Goal: Task Accomplishment & Management: Use online tool/utility

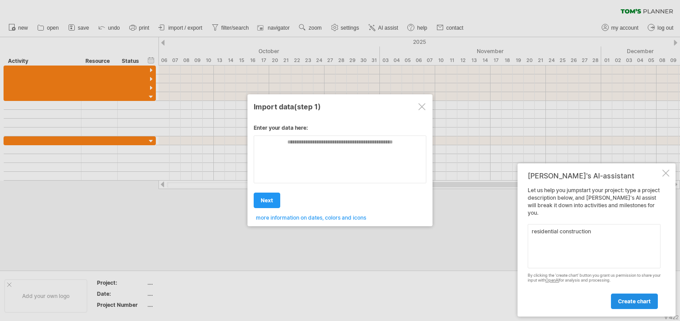
type textarea "residential construction"
click at [633, 303] on span "create chart" at bounding box center [634, 301] width 33 height 7
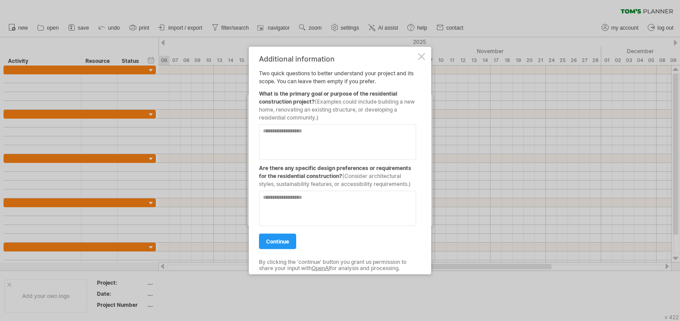
click at [277, 131] on textarea at bounding box center [337, 141] width 157 height 35
type textarea "********"
click at [275, 244] on span "continue" at bounding box center [277, 241] width 23 height 7
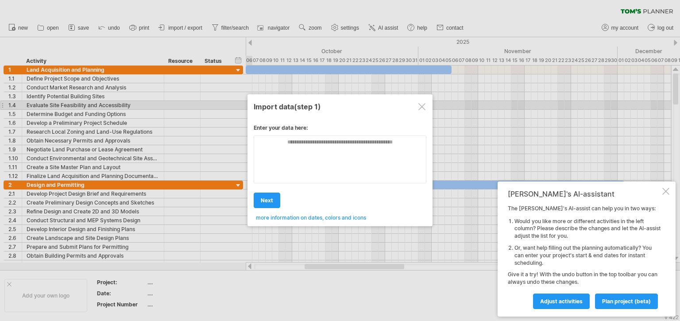
click at [422, 106] on div at bounding box center [421, 106] width 7 height 7
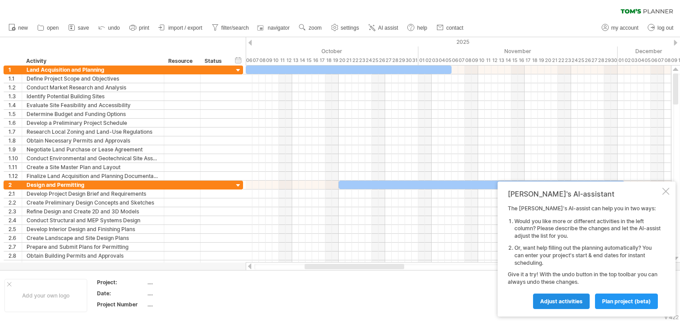
click at [562, 300] on span "Adjust activities" at bounding box center [561, 301] width 42 height 7
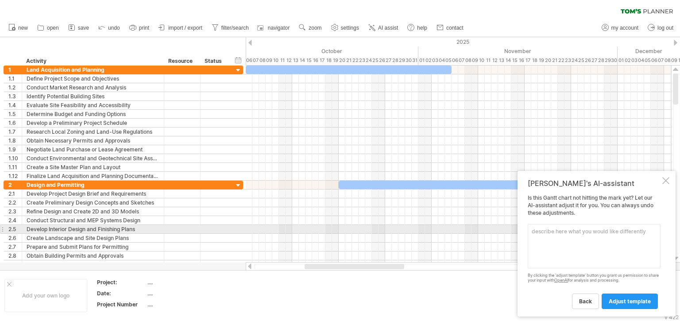
click at [538, 231] on textarea at bounding box center [593, 246] width 133 height 44
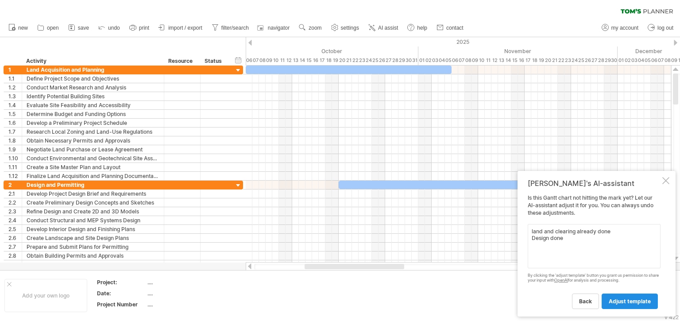
type textarea "land and clearing already done Design done"
click at [630, 300] on span "adjust template" at bounding box center [629, 301] width 42 height 7
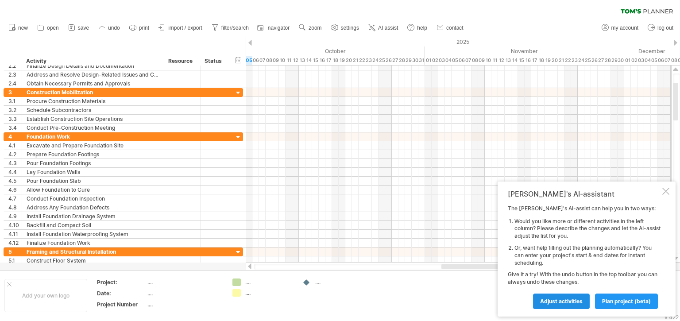
click at [565, 300] on span "Adjust activities" at bounding box center [561, 301] width 42 height 7
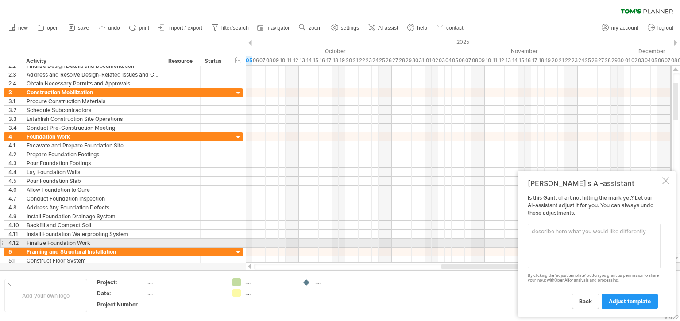
click at [547, 243] on textarea at bounding box center [593, 246] width 133 height 44
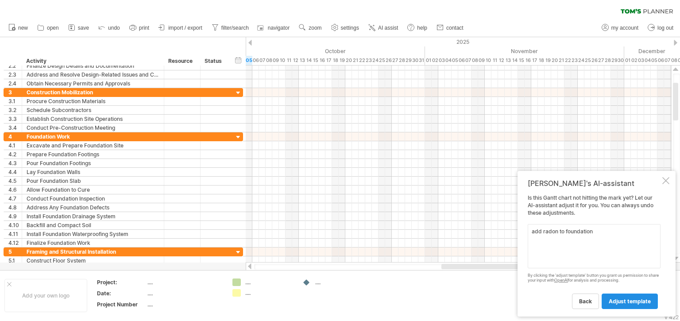
type textarea "add radon to foundation"
click at [634, 302] on span "adjust template" at bounding box center [629, 301] width 42 height 7
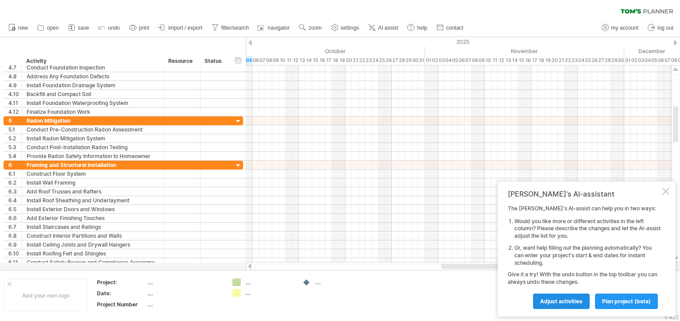
click at [566, 302] on span "Adjust activities" at bounding box center [561, 301] width 42 height 7
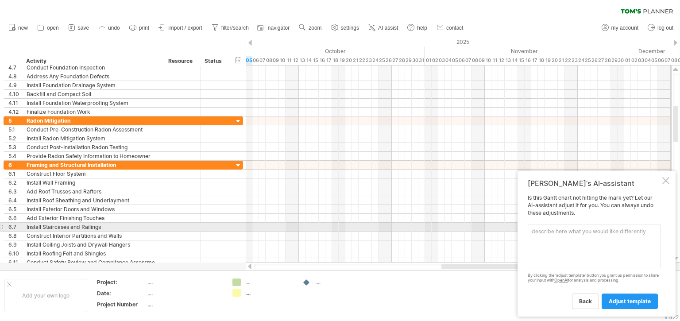
click at [537, 230] on textarea at bounding box center [593, 246] width 133 height 44
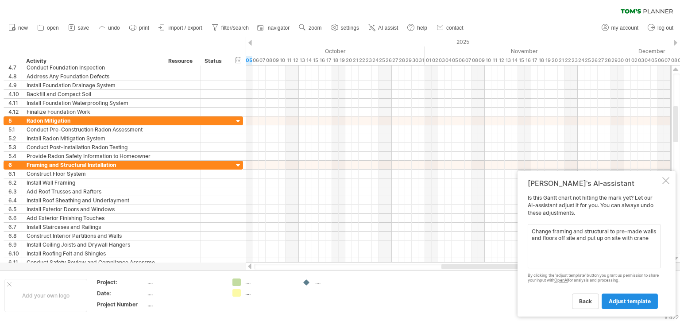
type textarea "Change framing and structural to pre-made walls and floors off site and put up …"
click at [634, 299] on span "adjust template" at bounding box center [629, 301] width 42 height 7
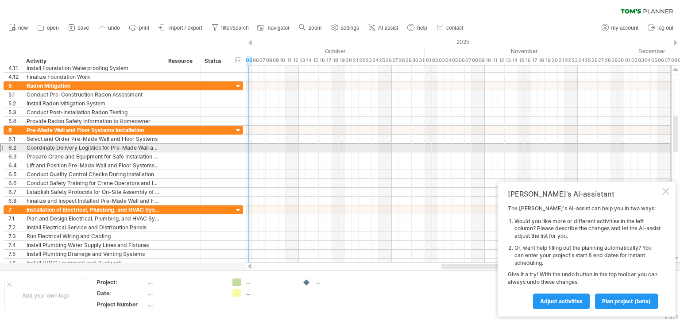
click at [3, 147] on div at bounding box center [2, 147] width 4 height 9
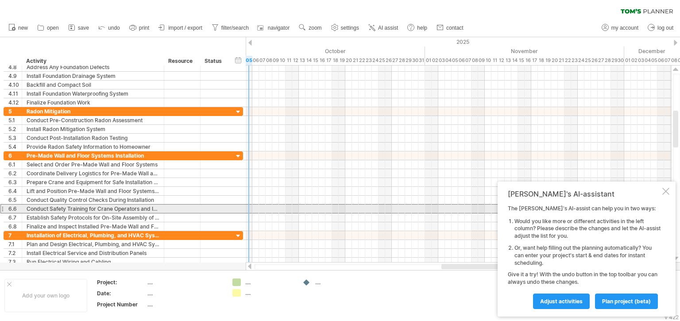
click at [2, 207] on div at bounding box center [2, 208] width 4 height 9
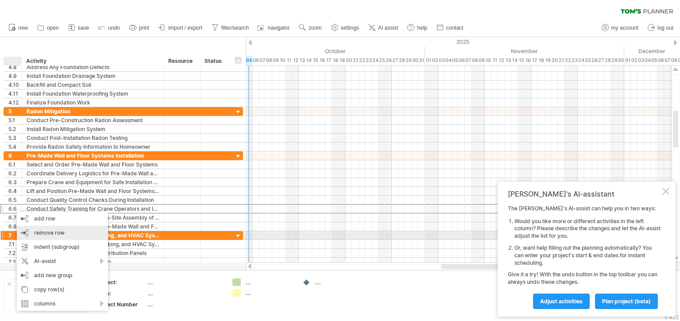
click at [45, 233] on span "remove row" at bounding box center [49, 232] width 31 height 7
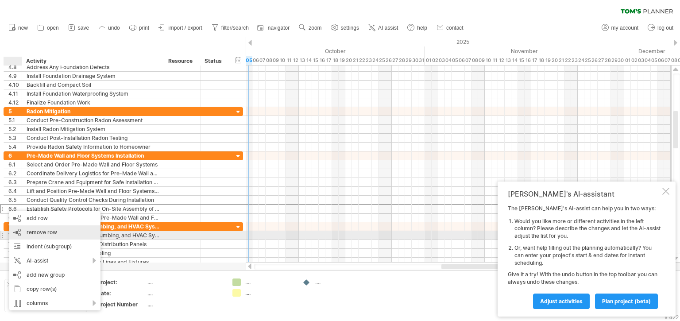
click at [31, 232] on span "remove row" at bounding box center [42, 232] width 31 height 7
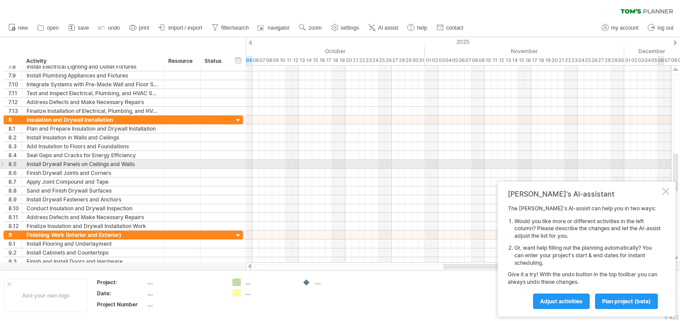
drag, startPoint x: 675, startPoint y: 114, endPoint x: 679, endPoint y: 165, distance: 51.9
click at [679, 165] on div at bounding box center [676, 163] width 7 height 181
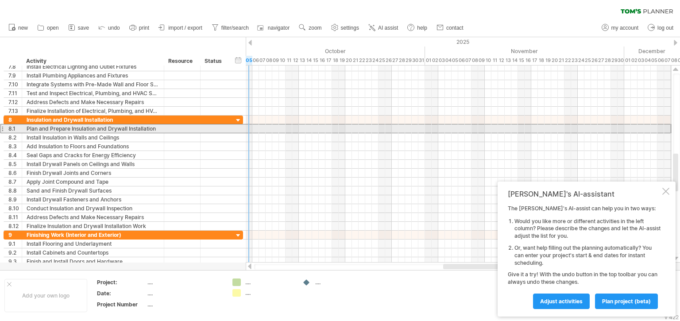
click at [6, 128] on div "8.1" at bounding box center [13, 128] width 18 height 8
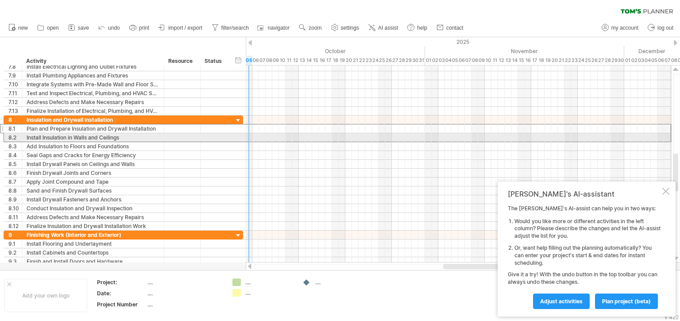
click at [5, 137] on div "8.2" at bounding box center [13, 137] width 18 height 8
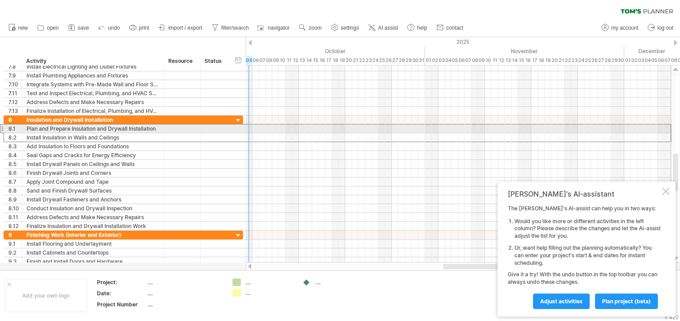
click at [3, 128] on div at bounding box center [2, 128] width 4 height 9
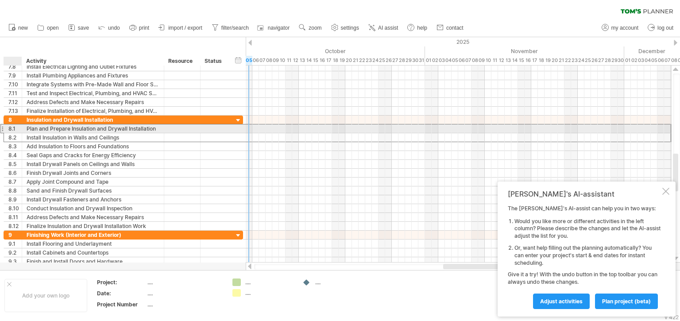
click at [8, 127] on div "8.1" at bounding box center [14, 128] width 13 height 8
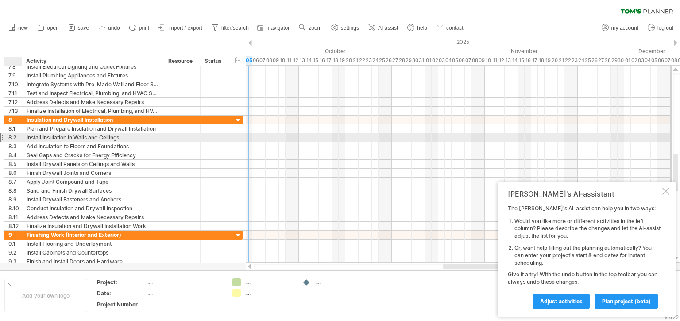
click at [12, 135] on div "8.2" at bounding box center [14, 137] width 13 height 8
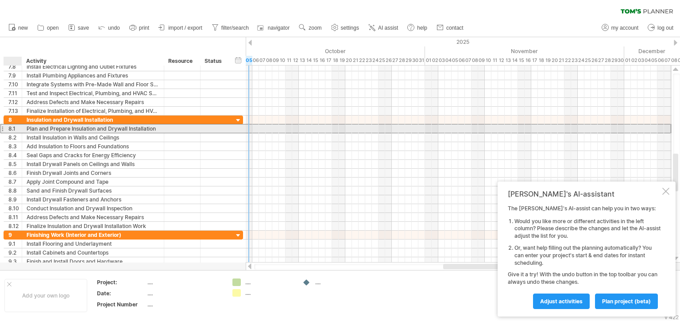
click at [12, 130] on div "8.1" at bounding box center [14, 128] width 13 height 8
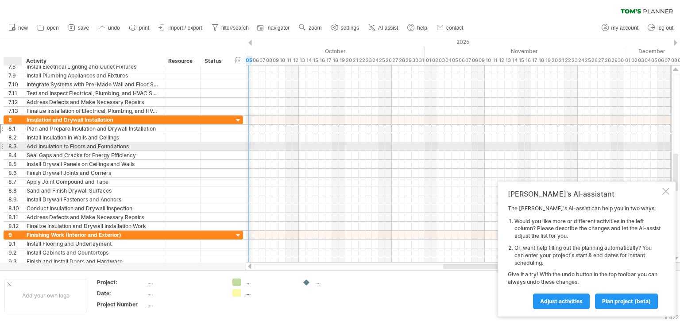
click at [11, 146] on div "8.3" at bounding box center [14, 146] width 13 height 8
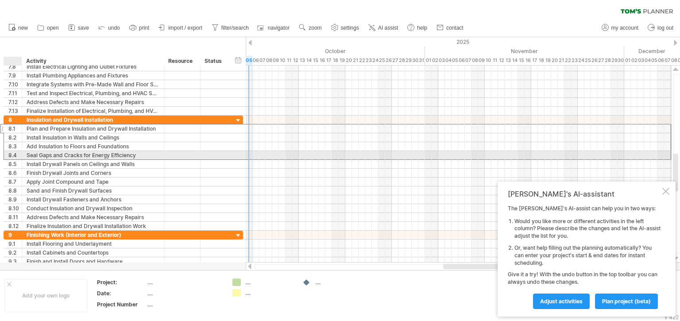
click at [11, 153] on div "8.4" at bounding box center [14, 155] width 13 height 8
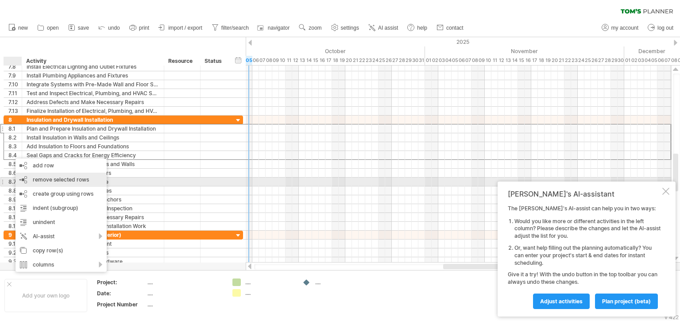
click at [37, 180] on span "remove selected rows" at bounding box center [61, 179] width 56 height 7
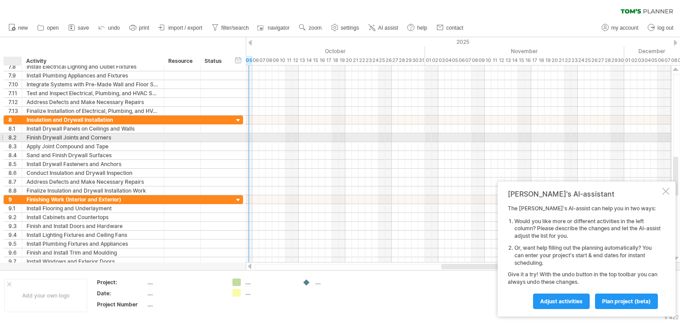
click at [10, 135] on div "8.2" at bounding box center [14, 137] width 13 height 8
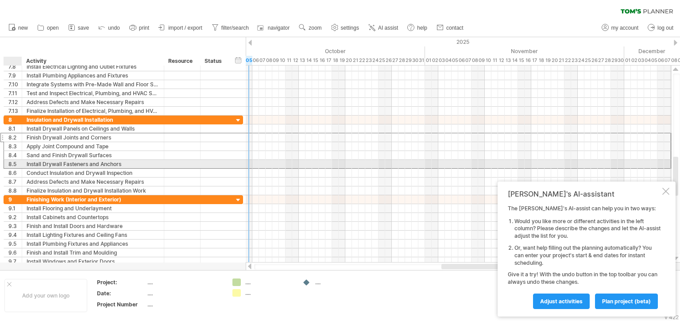
click at [12, 163] on div "8.5" at bounding box center [14, 164] width 13 height 8
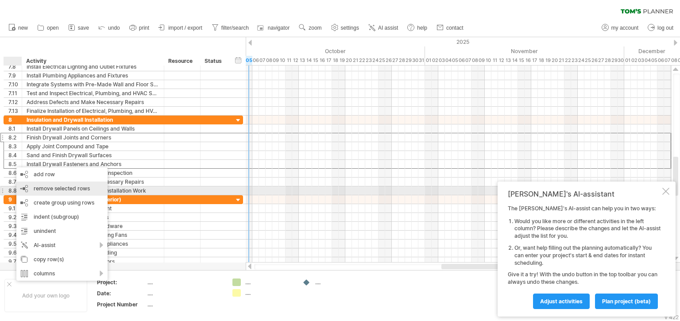
click at [54, 189] on span "remove selected rows" at bounding box center [62, 188] width 56 height 7
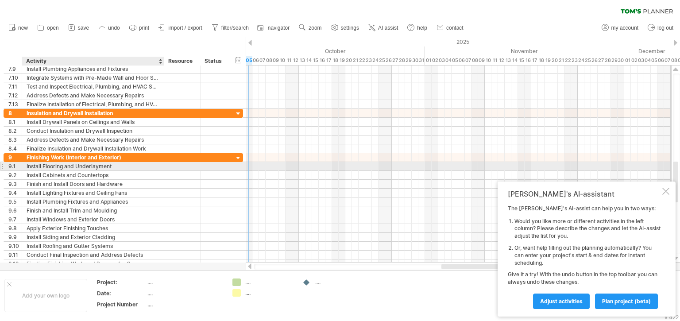
click at [70, 165] on div "Install Flooring and Underlayment" at bounding box center [93, 166] width 133 height 8
click at [65, 165] on input "**********" at bounding box center [93, 166] width 133 height 8
type input "**********"
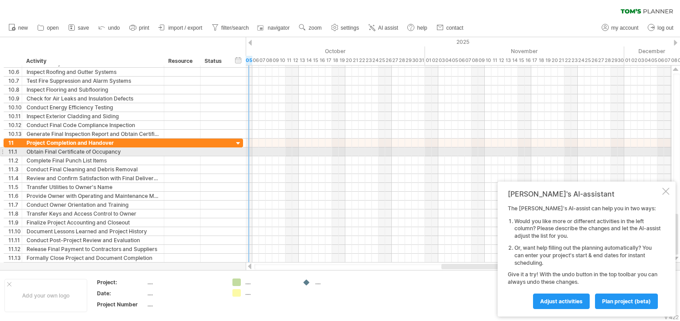
click at [4, 151] on div "11.1" at bounding box center [13, 151] width 18 height 8
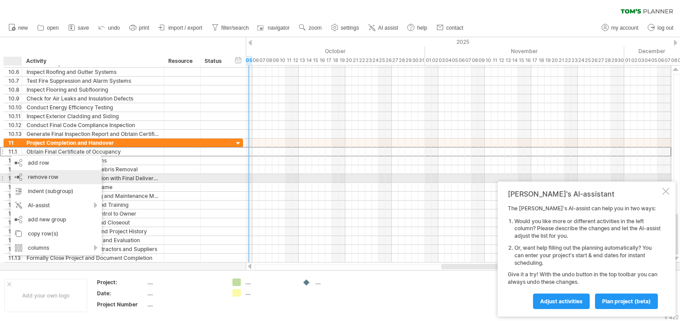
click at [35, 179] on span "remove row" at bounding box center [43, 176] width 31 height 7
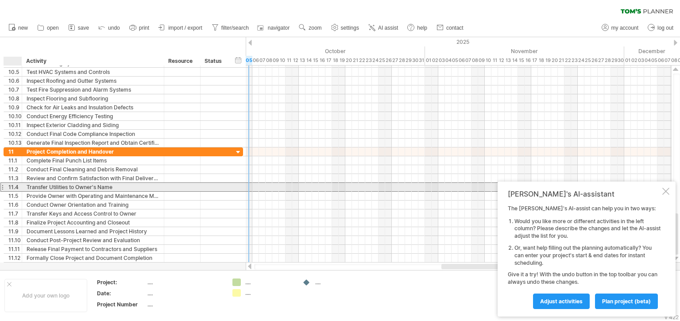
click at [8, 186] on div "11.4" at bounding box center [13, 187] width 18 height 8
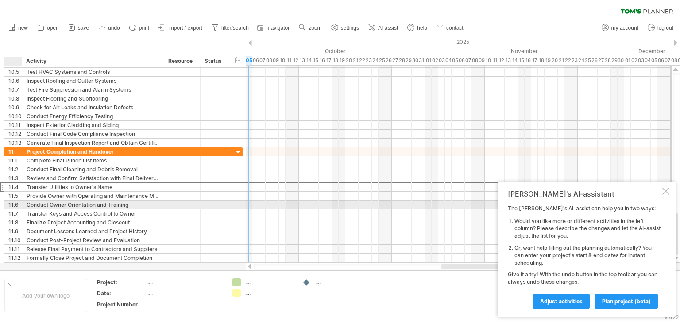
click at [6, 203] on div "11.6" at bounding box center [13, 204] width 18 height 8
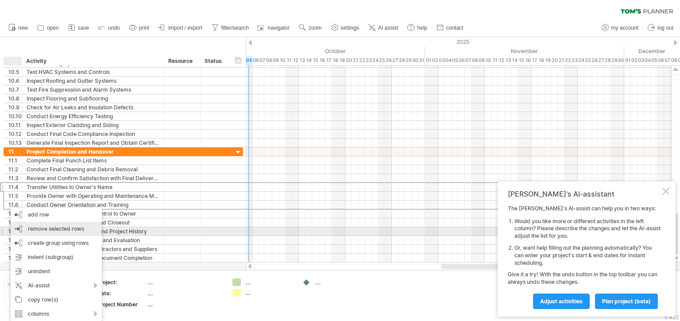
click at [36, 230] on span "remove selected rows" at bounding box center [56, 228] width 56 height 7
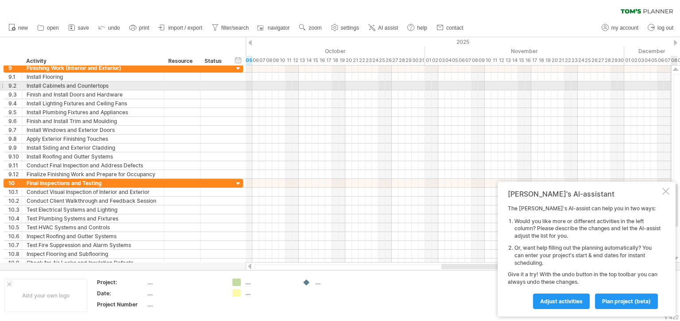
click at [676, 85] on div at bounding box center [676, 163] width 7 height 181
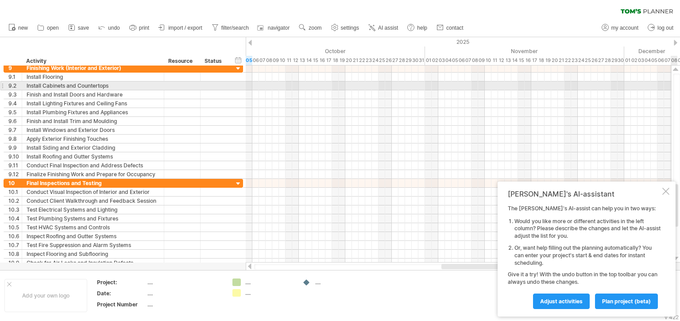
click at [676, 85] on div at bounding box center [676, 163] width 7 height 181
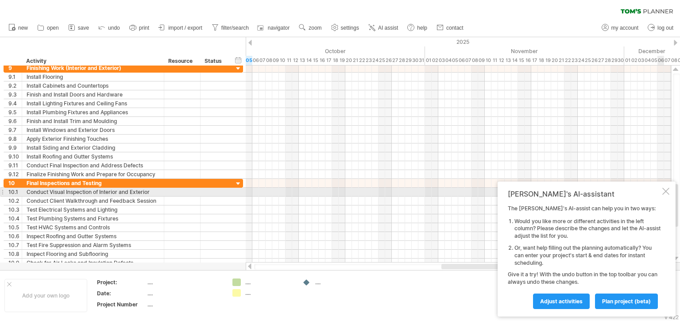
drag, startPoint x: 645, startPoint y: 189, endPoint x: 626, endPoint y: 195, distance: 20.3
click at [626, 195] on div "[PERSON_NAME]'s AI-assistant The [PERSON_NAME]'s AI-assist can help you in two …" at bounding box center [586, 248] width 178 height 135
click at [666, 191] on div at bounding box center [665, 191] width 7 height 7
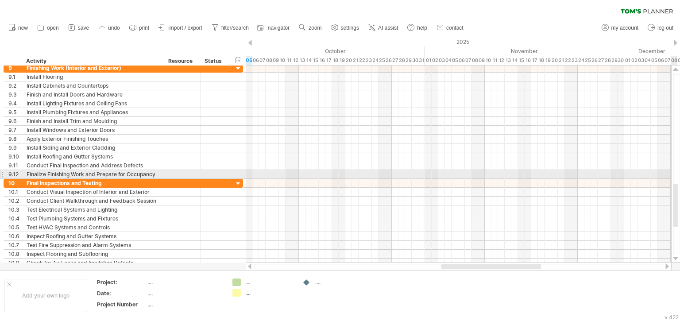
click at [676, 173] on div at bounding box center [676, 163] width 7 height 181
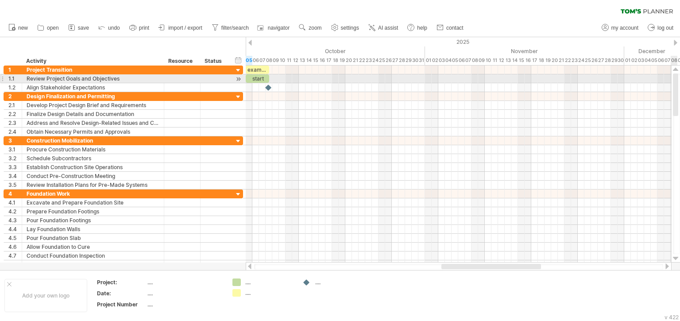
drag, startPoint x: 677, startPoint y: 193, endPoint x: 679, endPoint y: 65, distance: 128.8
click at [679, 64] on div "Trying to reach [DOMAIN_NAME] Connected again... 0% clear filter new 1" at bounding box center [340, 160] width 680 height 321
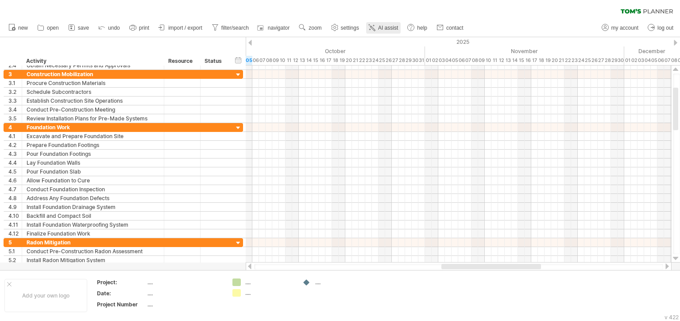
click at [384, 24] on link "AI assist" at bounding box center [383, 28] width 35 height 12
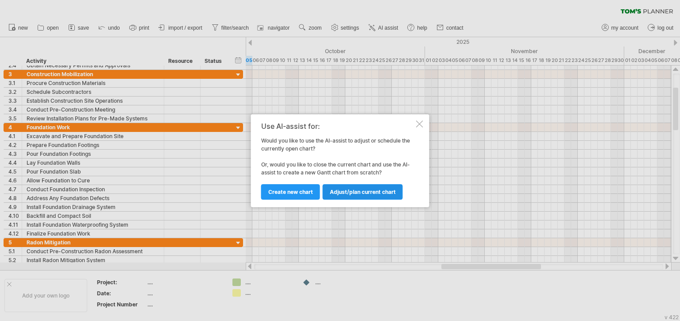
click at [361, 193] on span "Adjust/plan current chart" at bounding box center [363, 191] width 66 height 7
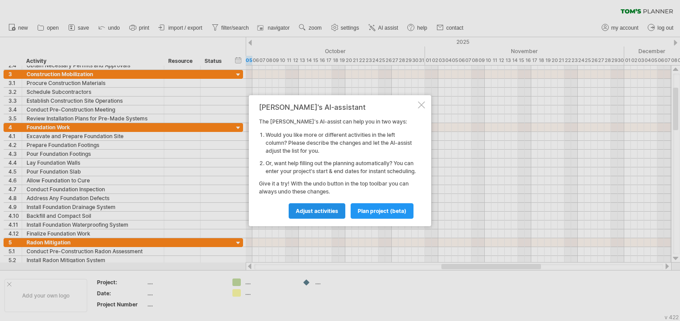
click at [325, 214] on span "Adjust activities" at bounding box center [317, 211] width 42 height 7
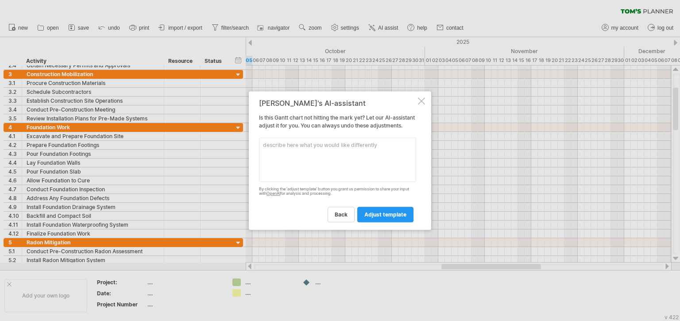
click at [264, 150] on textarea at bounding box center [337, 160] width 157 height 44
type textarea "add undergroud electric and water lines to foundation work"
click at [394, 218] on span "adjust template" at bounding box center [385, 214] width 42 height 7
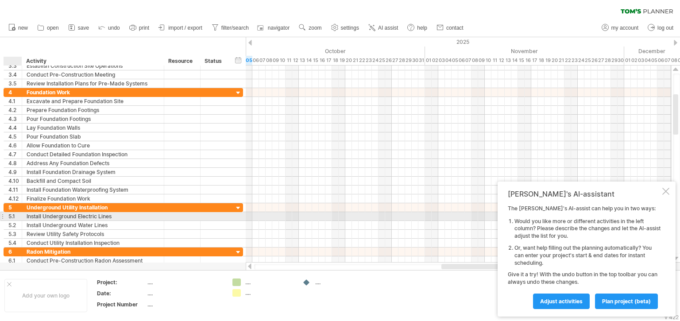
click at [8, 215] on div "5.1" at bounding box center [14, 216] width 13 height 8
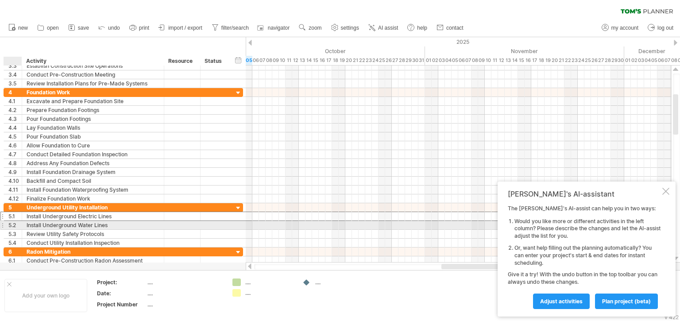
click at [7, 223] on div "5.2" at bounding box center [13, 225] width 18 height 8
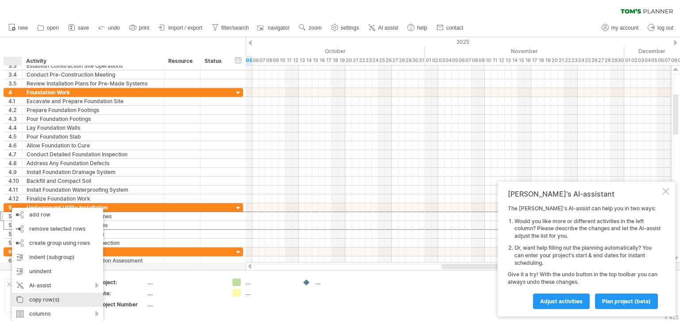
click at [47, 299] on div "copy row(s)" at bounding box center [57, 299] width 91 height 14
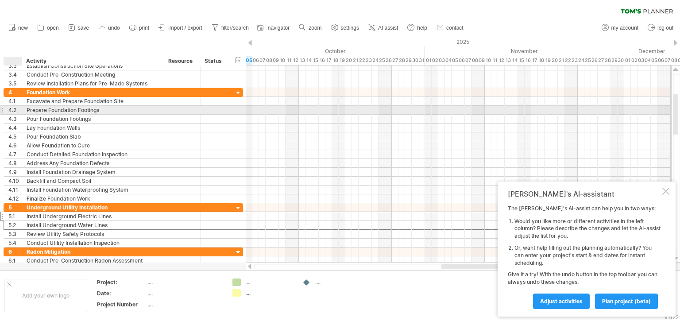
click at [6, 109] on div "4.2" at bounding box center [13, 110] width 18 height 8
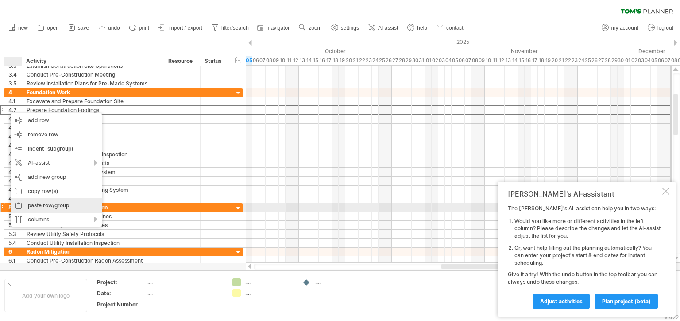
click at [46, 204] on div "paste row/group" at bounding box center [56, 205] width 91 height 14
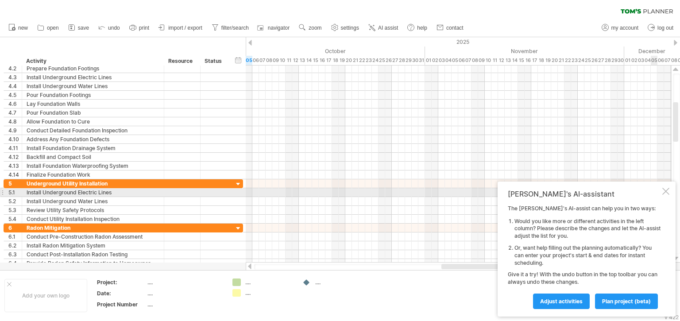
click at [663, 193] on div at bounding box center [665, 191] width 7 height 7
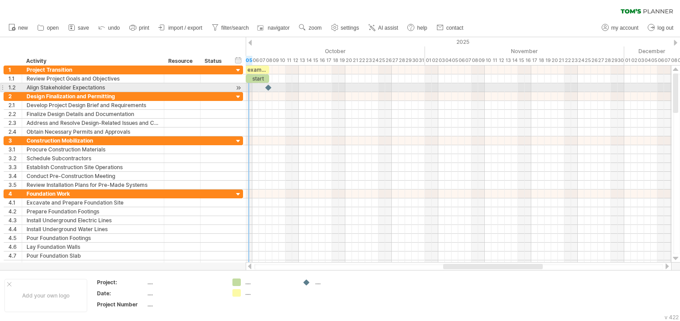
drag, startPoint x: 676, startPoint y: 113, endPoint x: 675, endPoint y: 72, distance: 41.6
click at [675, 72] on div at bounding box center [675, 163] width 9 height 197
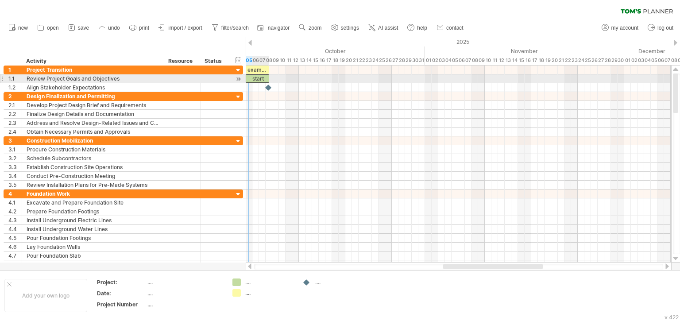
click at [261, 78] on div "start" at bounding box center [257, 78] width 23 height 8
click at [307, 81] on div at bounding box center [458, 78] width 425 height 9
click at [265, 80] on div "*****" at bounding box center [257, 78] width 23 height 8
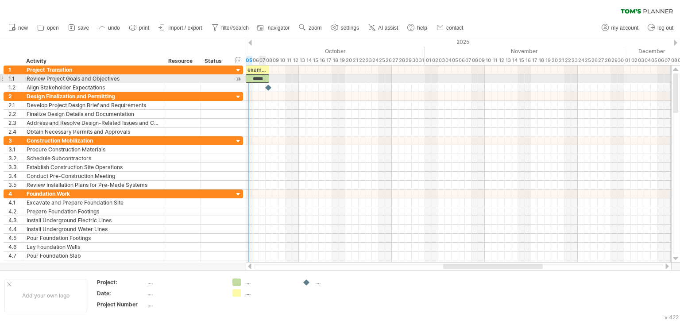
click at [265, 80] on div "*****" at bounding box center [257, 78] width 23 height 8
drag, startPoint x: 268, startPoint y: 77, endPoint x: 285, endPoint y: 77, distance: 17.3
click at [285, 77] on span at bounding box center [286, 78] width 4 height 8
click at [264, 81] on div "*****" at bounding box center [266, 78] width 40 height 8
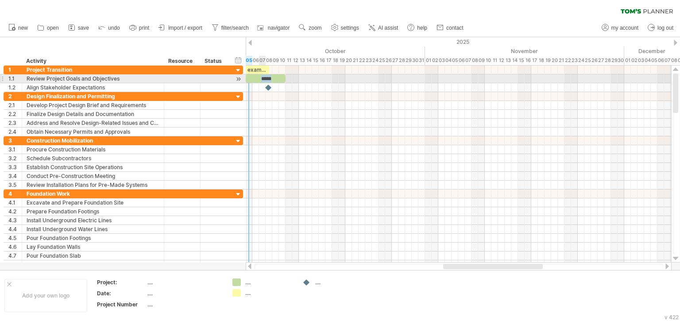
click at [265, 79] on div "*****" at bounding box center [266, 78] width 40 height 8
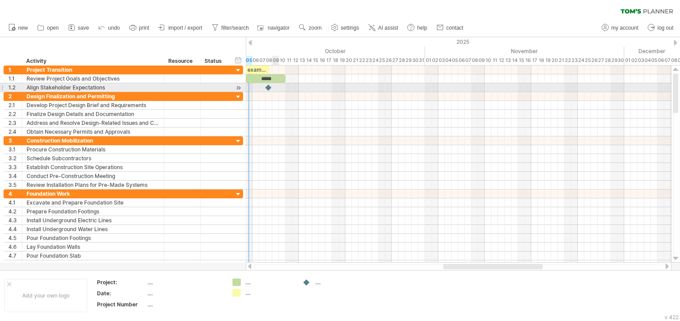
click at [277, 91] on div at bounding box center [458, 87] width 425 height 9
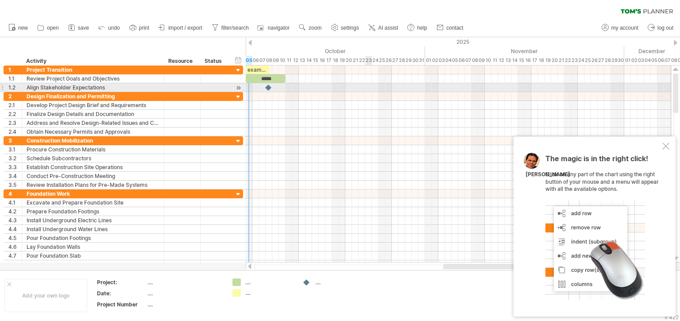
click at [370, 91] on div at bounding box center [458, 87] width 425 height 9
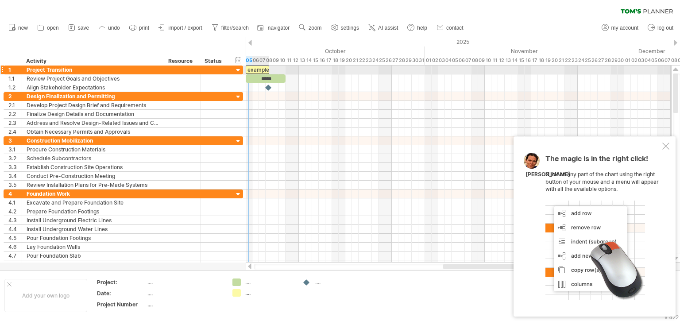
click at [257, 70] on div "example time blocks:" at bounding box center [257, 69] width 23 height 8
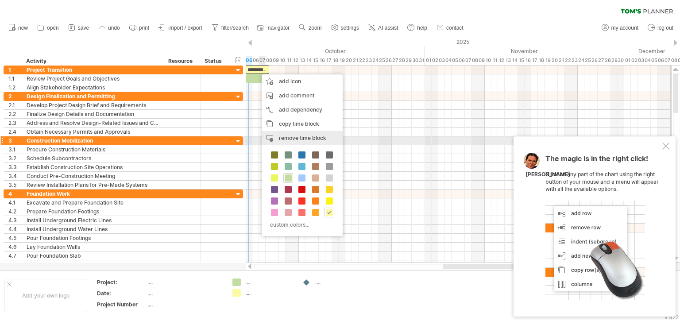
click at [300, 139] on span "remove time block" at bounding box center [302, 138] width 47 height 7
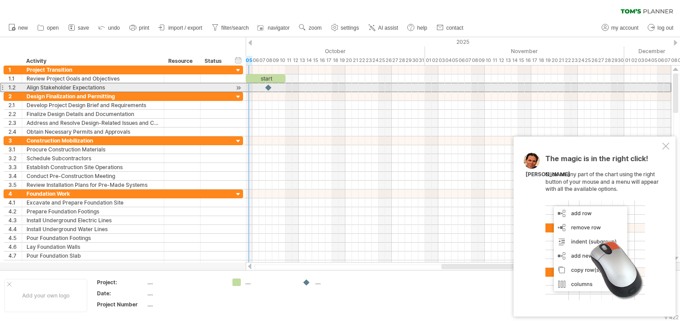
click at [2, 87] on div at bounding box center [2, 87] width 4 height 9
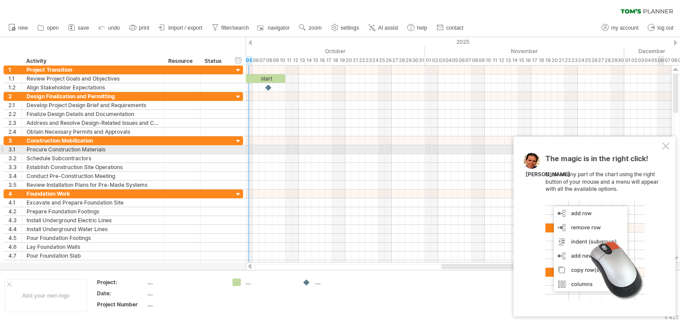
click at [665, 147] on div at bounding box center [665, 145] width 7 height 7
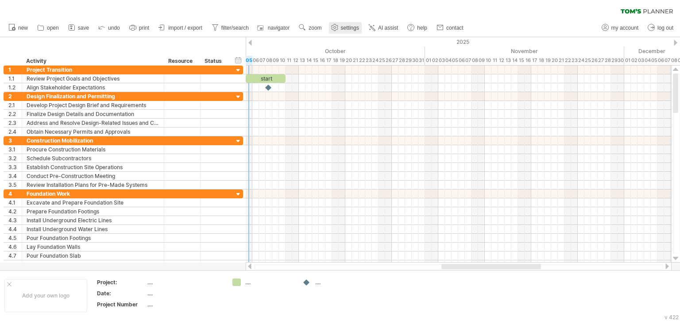
click at [344, 25] on span "settings" at bounding box center [350, 28] width 18 height 6
select select "*"
select select "**"
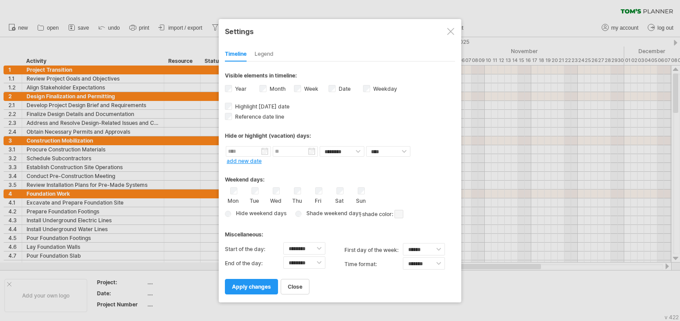
click at [270, 54] on div "Legend" at bounding box center [263, 54] width 19 height 14
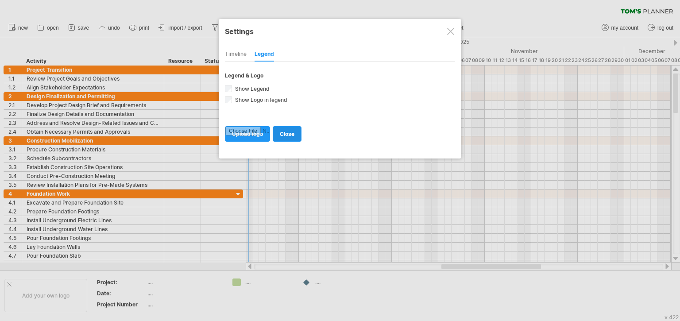
click at [288, 134] on span "close" at bounding box center [287, 134] width 15 height 7
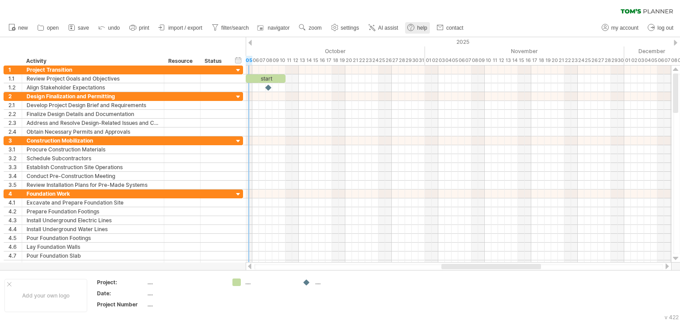
click at [424, 26] on span "help" at bounding box center [422, 28] width 10 height 6
click at [250, 42] on div at bounding box center [250, 43] width 4 height 6
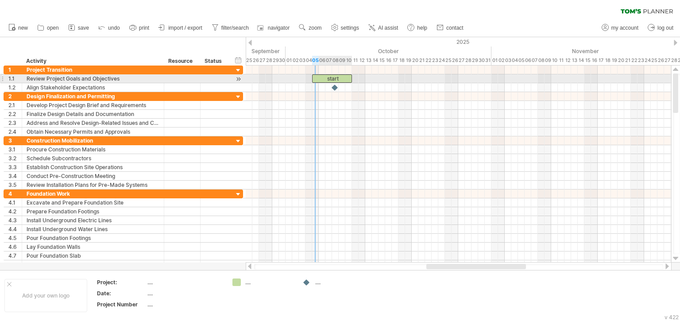
click at [323, 78] on div "start" at bounding box center [332, 78] width 40 height 8
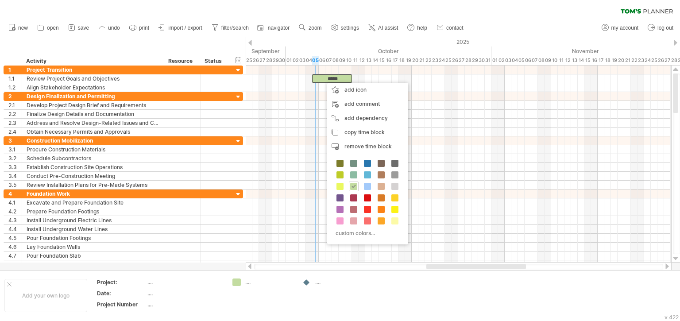
click at [217, 51] on div "hide start/end/duration show start/end/duration ******** Activity ******** Reso…" at bounding box center [123, 51] width 246 height 28
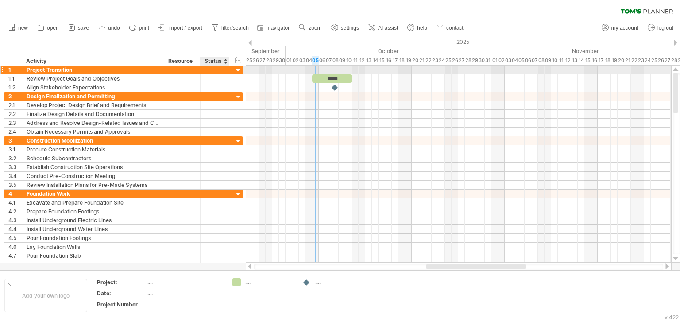
click at [214, 70] on div at bounding box center [214, 69] width 19 height 8
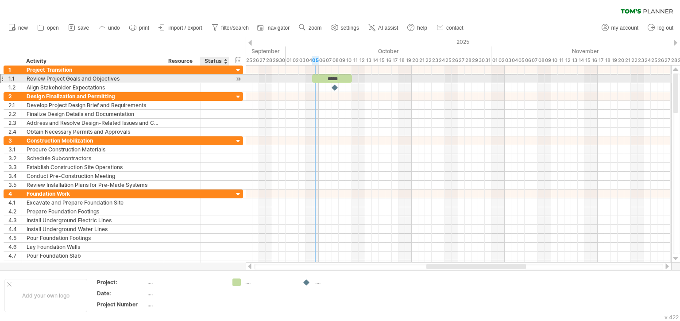
click at [215, 79] on div at bounding box center [214, 78] width 19 height 8
click at [238, 81] on div at bounding box center [238, 78] width 8 height 9
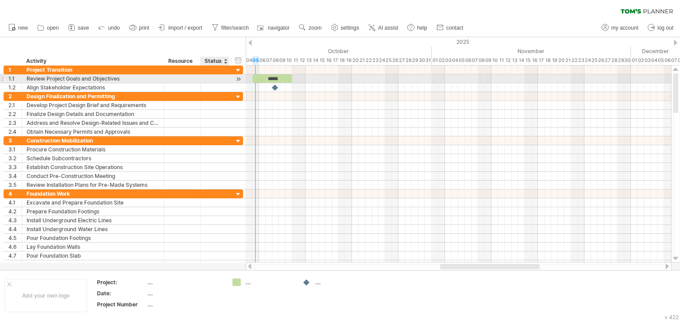
click at [238, 81] on div at bounding box center [238, 78] width 8 height 9
click at [224, 79] on div at bounding box center [214, 78] width 29 height 8
click at [216, 79] on div at bounding box center [214, 78] width 19 height 8
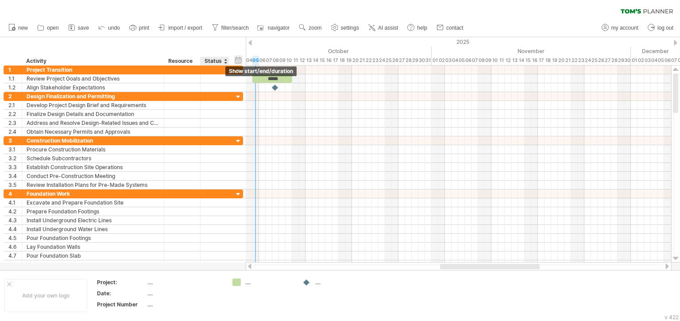
click at [238, 60] on div "hide start/end/duration show start/end/duration" at bounding box center [238, 59] width 8 height 9
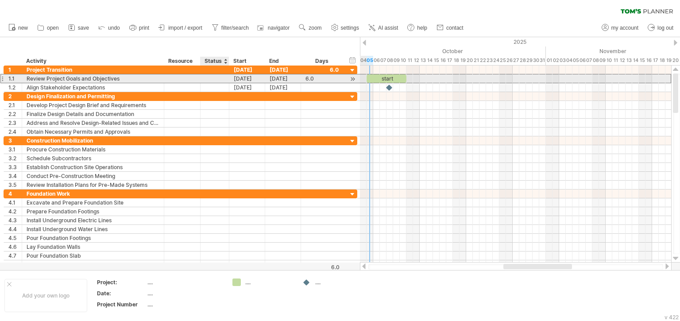
click at [208, 79] on div at bounding box center [214, 78] width 19 height 8
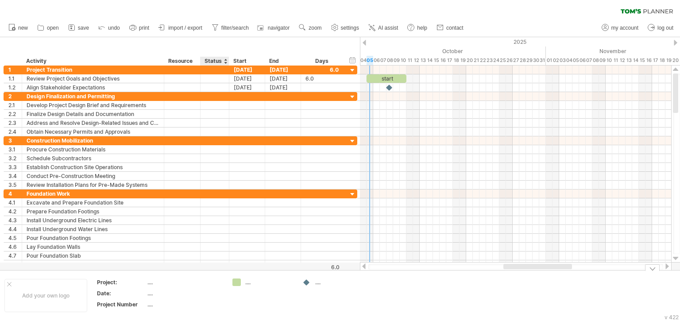
click at [346, 289] on td "...." at bounding box center [333, 295] width 70 height 34
click at [308, 282] on div at bounding box center [306, 282] width 9 height 8
click at [318, 283] on div "...." at bounding box center [339, 282] width 48 height 8
click at [297, 294] on td "...." at bounding box center [263, 295] width 70 height 34
click at [248, 282] on div "...." at bounding box center [269, 282] width 48 height 8
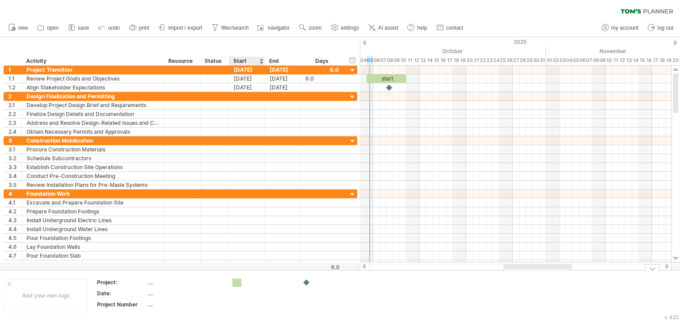
click at [238, 282] on div "Trying to reach [DOMAIN_NAME] Connected again... 0% clear filter new 1" at bounding box center [340, 160] width 680 height 321
click at [180, 282] on div "...." at bounding box center [184, 282] width 74 height 8
click at [265, 289] on td at bounding box center [263, 295] width 70 height 34
click at [154, 281] on div "...." at bounding box center [184, 282] width 74 height 8
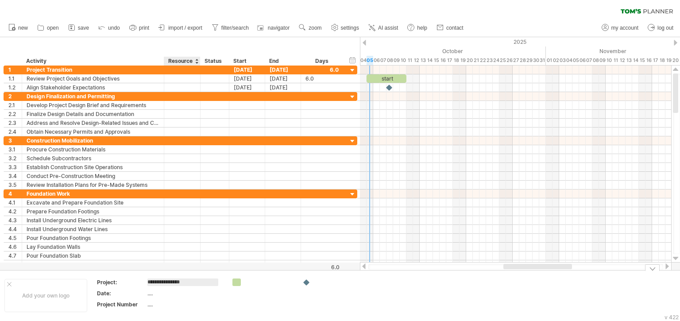
type input "**********"
click at [341, 301] on td at bounding box center [333, 295] width 70 height 34
click at [308, 284] on div at bounding box center [306, 282] width 9 height 8
click at [307, 283] on div at bounding box center [306, 282] width 9 height 8
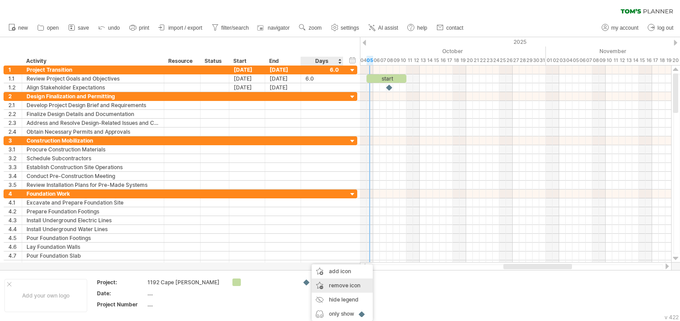
click at [341, 286] on span "remove icon" at bounding box center [344, 285] width 31 height 7
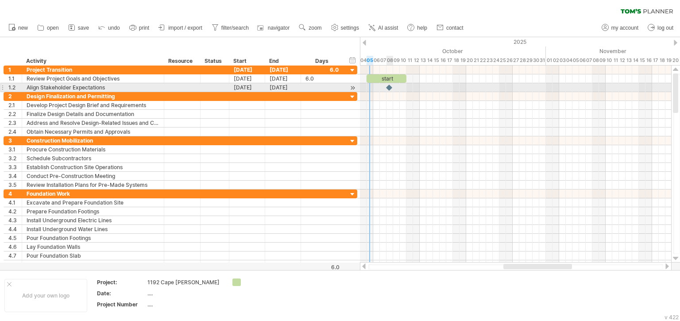
click at [388, 88] on div at bounding box center [389, 87] width 9 height 8
click at [388, 88] on div at bounding box center [389, 87] width 10 height 8
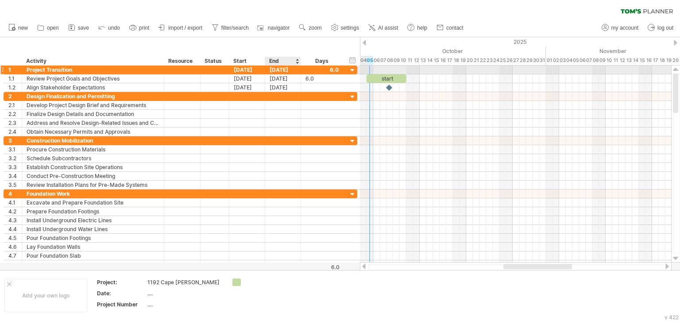
click at [278, 70] on div "[DATE]" at bounding box center [283, 69] width 36 height 8
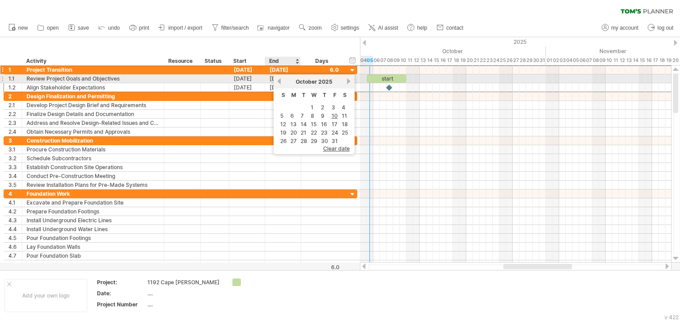
click at [273, 81] on div "[DATE]" at bounding box center [283, 78] width 36 height 8
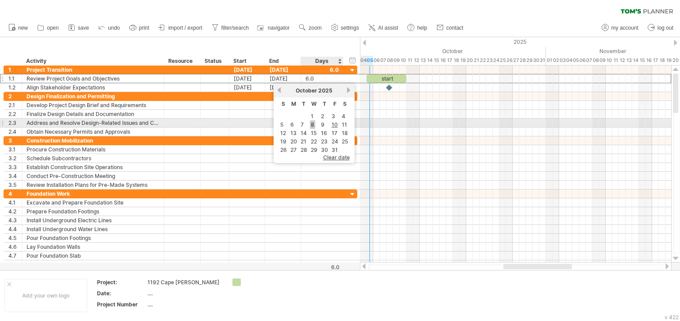
click at [311, 125] on link "8" at bounding box center [312, 124] width 5 height 8
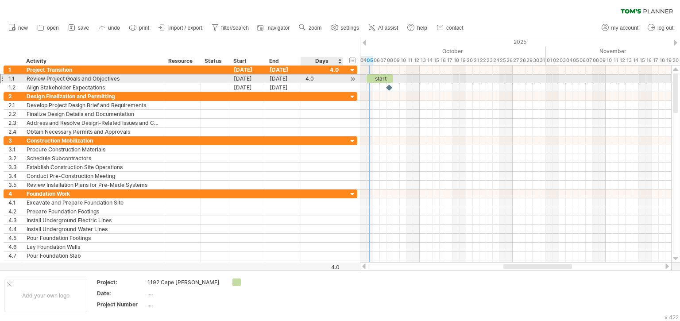
click at [309, 77] on div "4.0" at bounding box center [321, 78] width 33 height 8
type input "*"
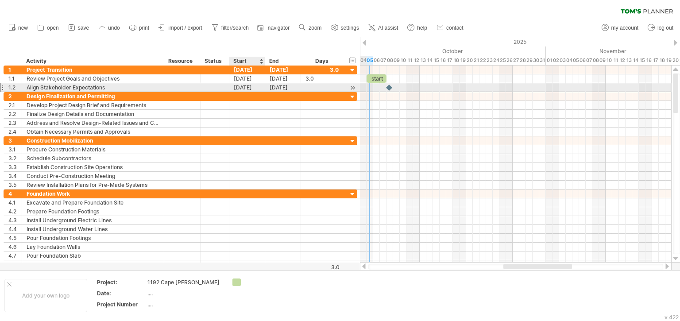
click at [245, 84] on div "[DATE]" at bounding box center [247, 87] width 36 height 8
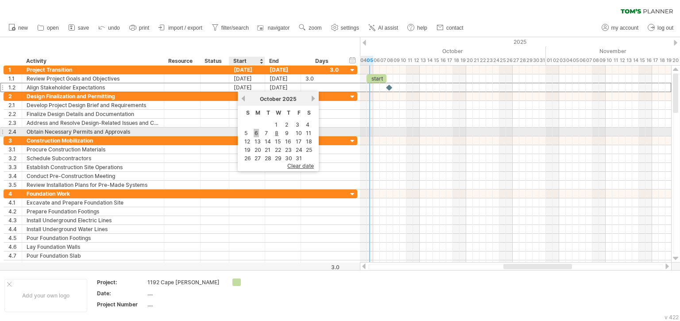
click at [256, 131] on link "6" at bounding box center [256, 133] width 5 height 8
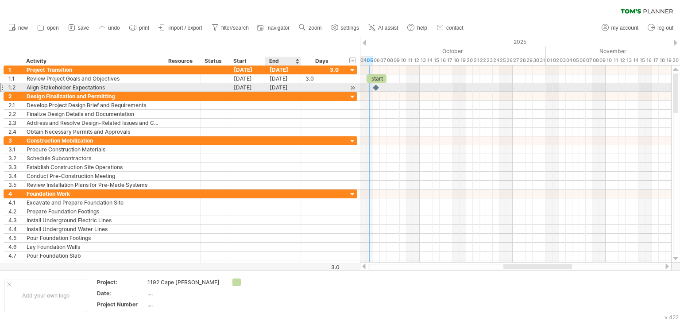
click at [288, 87] on div "[DATE]" at bounding box center [283, 87] width 36 height 8
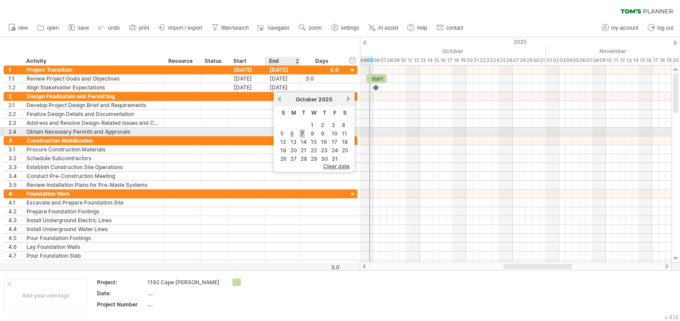
click at [302, 132] on link "7" at bounding box center [302, 133] width 5 height 8
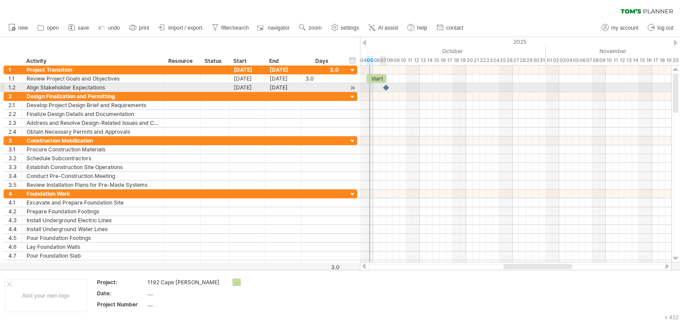
click at [385, 89] on div at bounding box center [386, 87] width 9 height 8
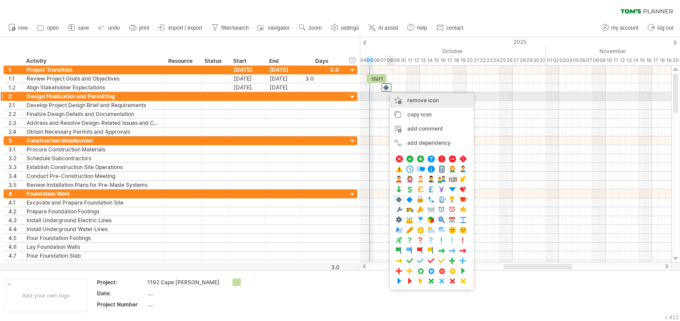
click at [403, 96] on div "remove icon remove selected items" at bounding box center [432, 100] width 84 height 14
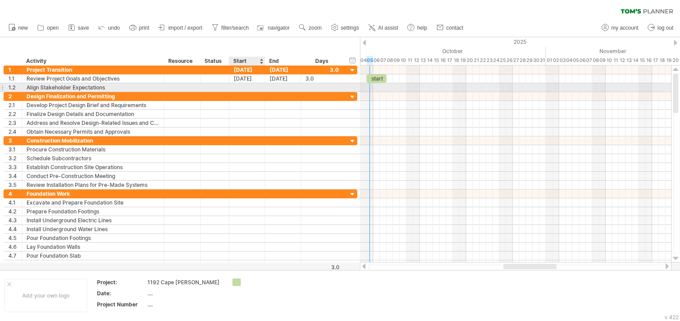
click at [247, 87] on div at bounding box center [247, 87] width 36 height 8
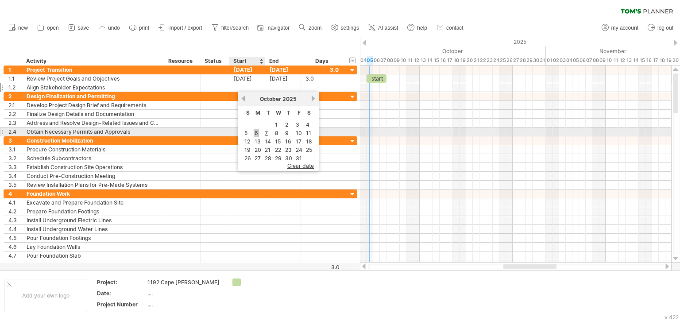
click at [258, 132] on link "6" at bounding box center [256, 133] width 5 height 8
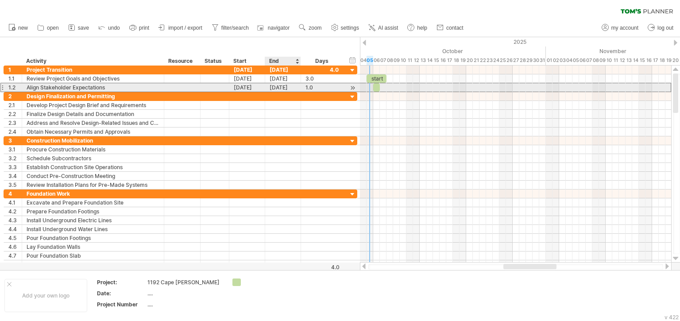
click at [288, 86] on div "[DATE]" at bounding box center [283, 87] width 36 height 8
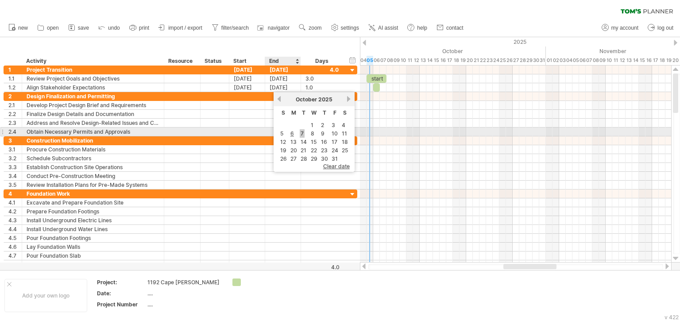
click at [300, 132] on link "7" at bounding box center [302, 133] width 5 height 8
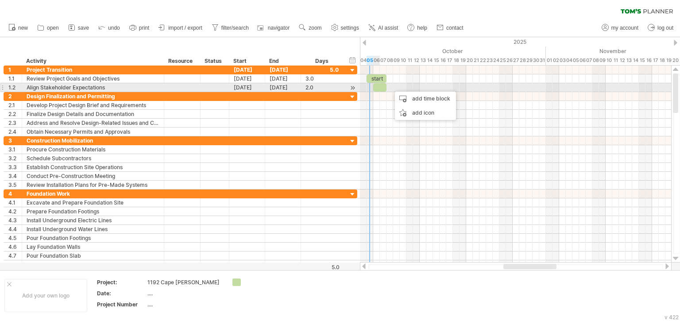
click at [378, 88] on div "​" at bounding box center [379, 87] width 13 height 8
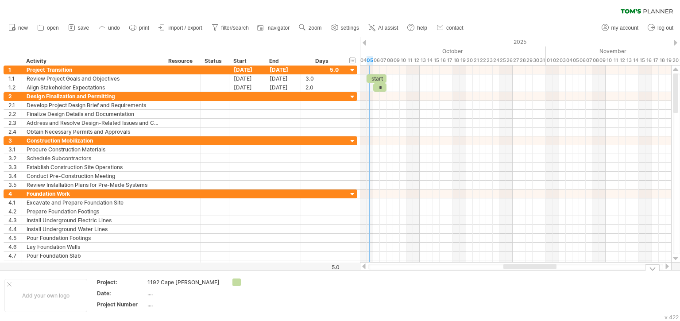
click at [355, 300] on td at bounding box center [333, 295] width 70 height 34
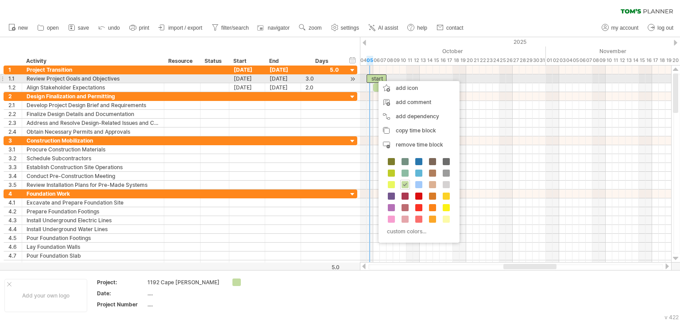
click at [215, 79] on div at bounding box center [214, 78] width 19 height 8
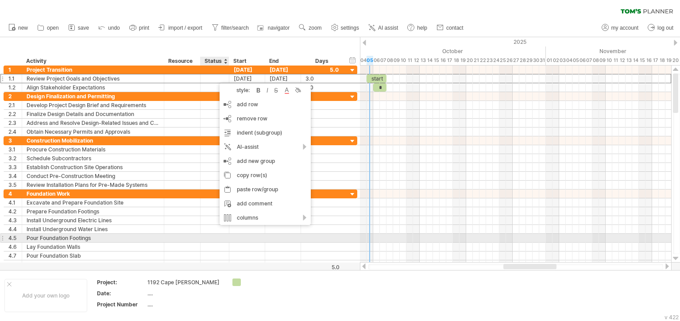
click at [259, 237] on div at bounding box center [247, 238] width 36 height 8
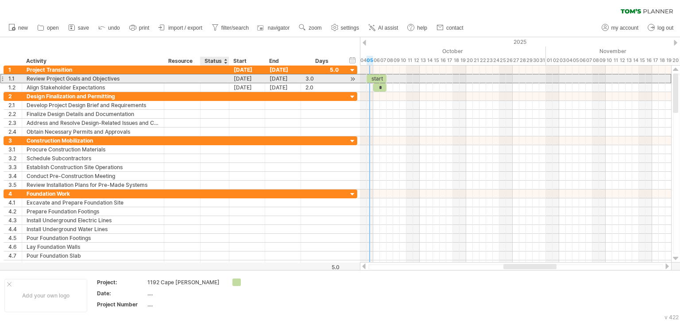
click at [213, 78] on div at bounding box center [214, 78] width 19 height 8
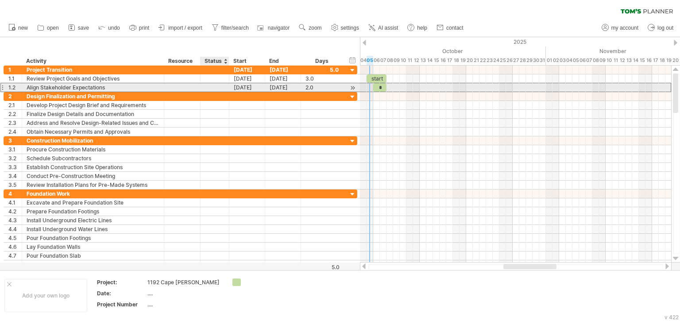
click at [214, 84] on div at bounding box center [214, 87] width 19 height 8
click at [215, 87] on div at bounding box center [214, 87] width 19 height 8
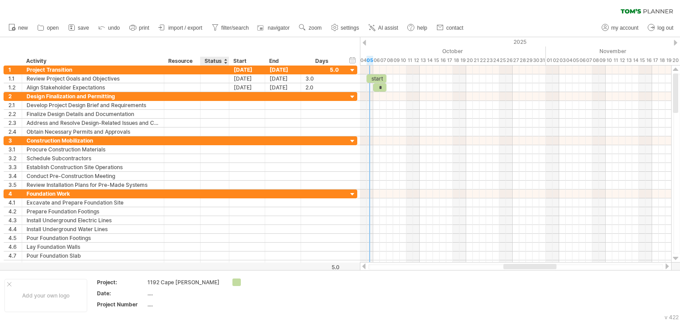
click at [308, 48] on div "hide start/end/duration show start/end/duration ******** Activity ******** Reso…" at bounding box center [180, 51] width 360 height 28
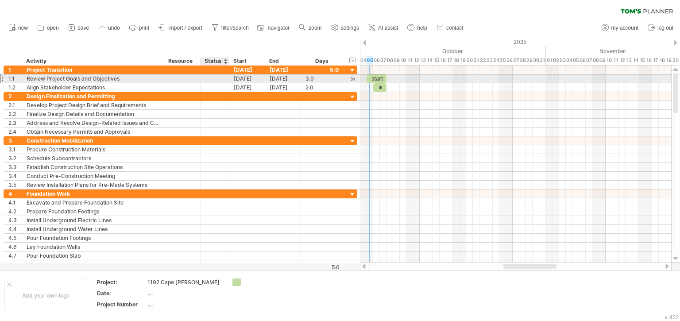
click at [214, 78] on div at bounding box center [214, 78] width 19 height 8
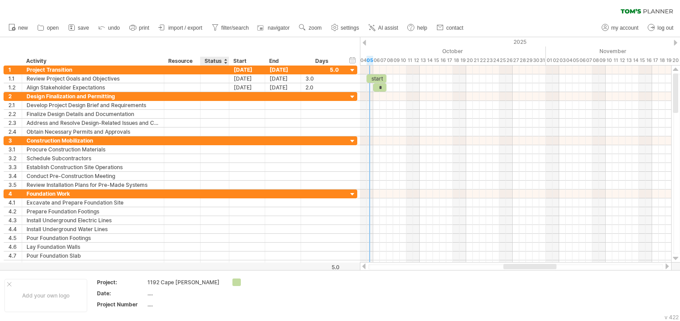
click at [337, 44] on div "hide start/end/duration show start/end/duration ******** Activity ******** Reso…" at bounding box center [180, 51] width 360 height 28
click at [214, 61] on div "Status" at bounding box center [213, 61] width 19 height 9
click at [209, 61] on div "Status" at bounding box center [213, 61] width 19 height 9
click at [209, 61] on input "******" at bounding box center [213, 61] width 19 height 9
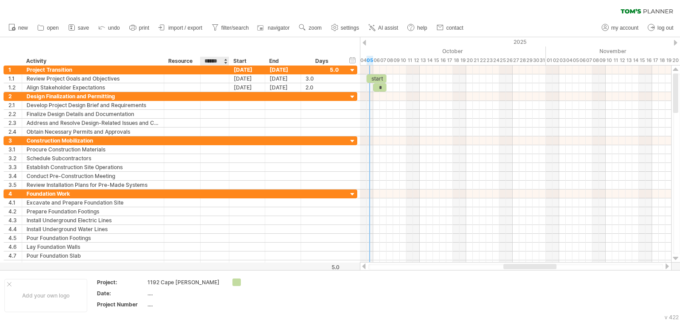
click at [209, 61] on input "******" at bounding box center [213, 61] width 19 height 9
type input "********"
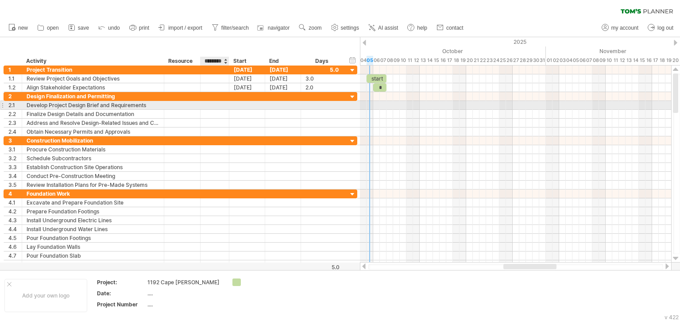
click at [217, 104] on div at bounding box center [214, 105] width 19 height 8
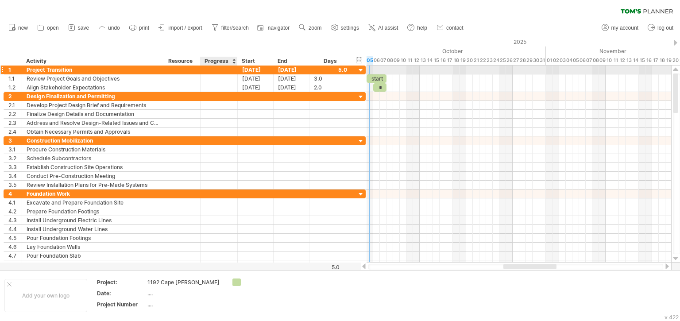
drag, startPoint x: 228, startPoint y: 70, endPoint x: 237, endPoint y: 70, distance: 8.4
click at [237, 70] on div at bounding box center [218, 69] width 37 height 8
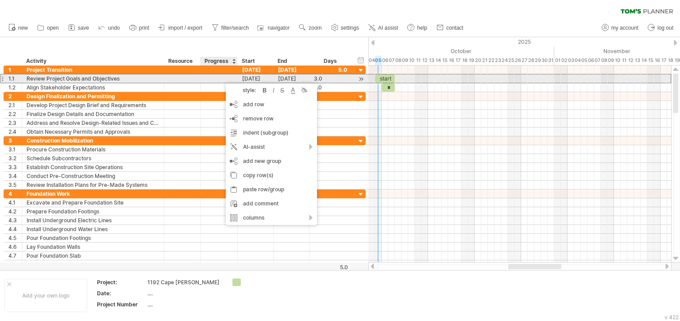
click at [221, 79] on div at bounding box center [219, 78] width 28 height 8
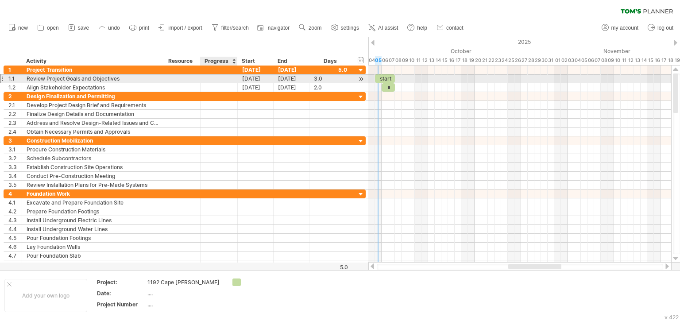
click at [221, 79] on div at bounding box center [219, 78] width 28 height 8
click at [0, 0] on input "text" at bounding box center [0, 0] width 0 height 0
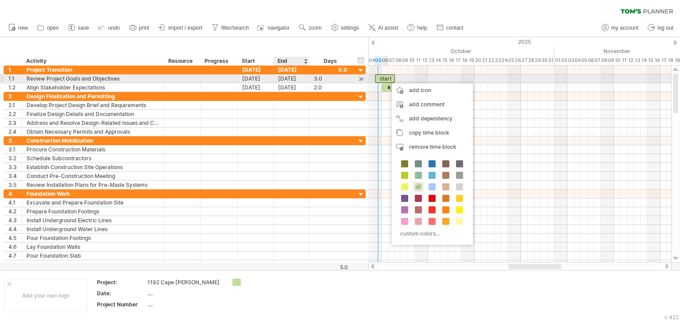
click at [387, 79] on div "start" at bounding box center [385, 78] width 20 height 8
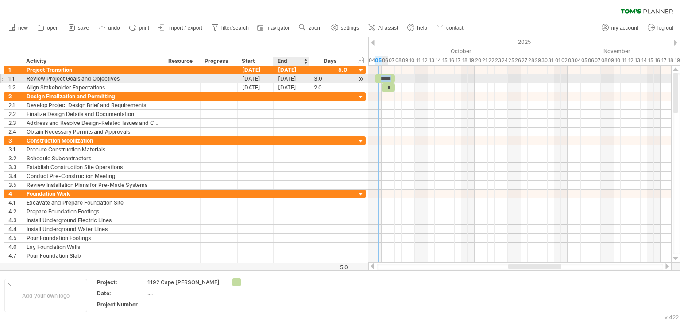
click at [387, 79] on div "*****" at bounding box center [385, 78] width 20 height 8
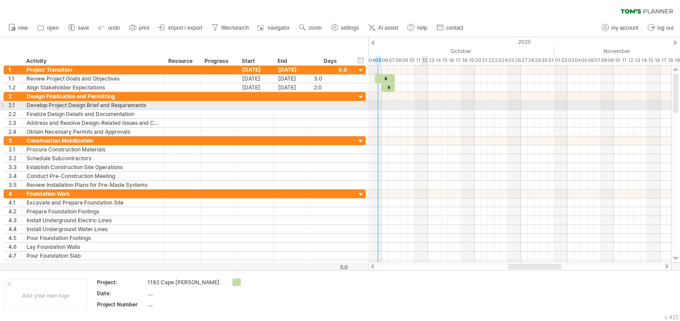
click at [423, 104] on div at bounding box center [519, 105] width 303 height 9
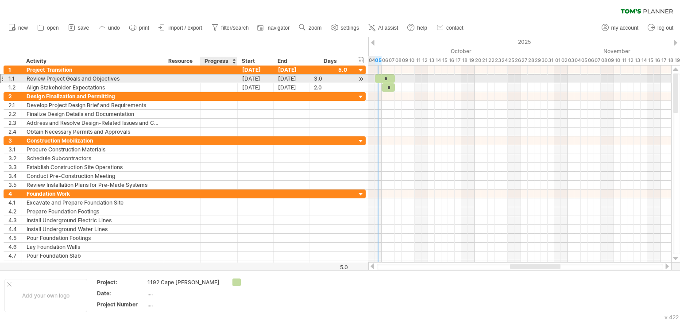
click at [213, 80] on div at bounding box center [219, 78] width 28 height 8
click at [220, 78] on div "75" at bounding box center [219, 78] width 28 height 8
click at [220, 78] on input "**" at bounding box center [219, 78] width 28 height 8
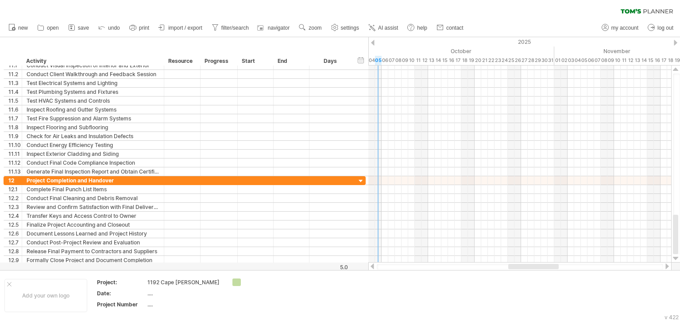
drag, startPoint x: 675, startPoint y: 110, endPoint x: 426, endPoint y: 232, distance: 277.2
click at [677, 265] on div "Trying to reach [DOMAIN_NAME] Connected again... 0% clear filter new 1" at bounding box center [340, 160] width 680 height 321
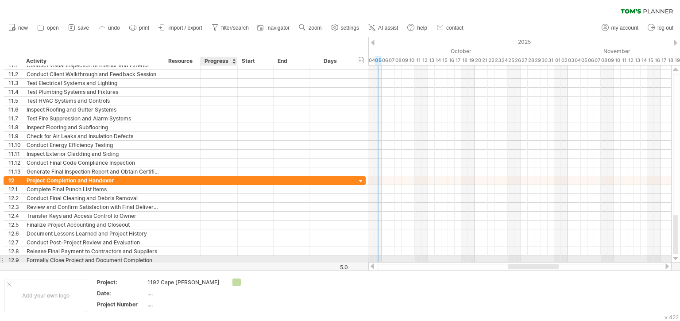
click at [228, 258] on div at bounding box center [219, 260] width 28 height 8
click at [223, 258] on input "text" at bounding box center [219, 260] width 28 height 8
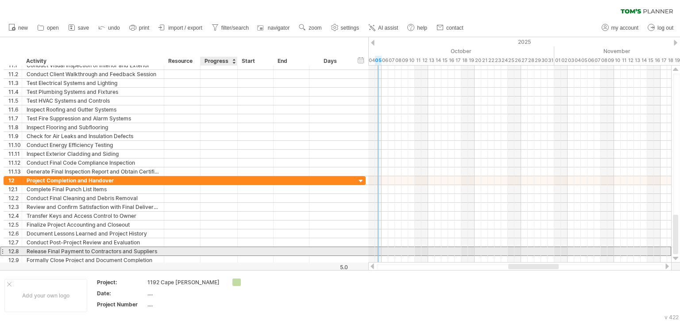
click at [223, 250] on div at bounding box center [219, 251] width 28 height 8
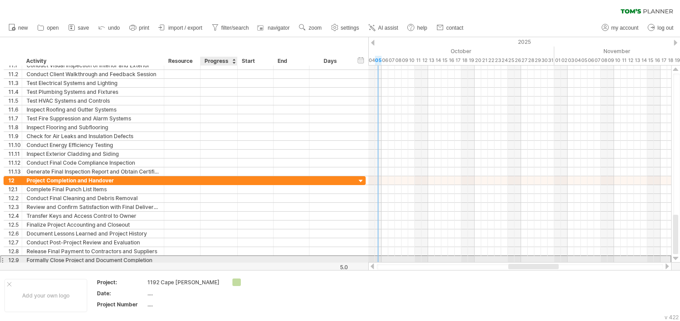
click at [219, 259] on div at bounding box center [219, 260] width 28 height 8
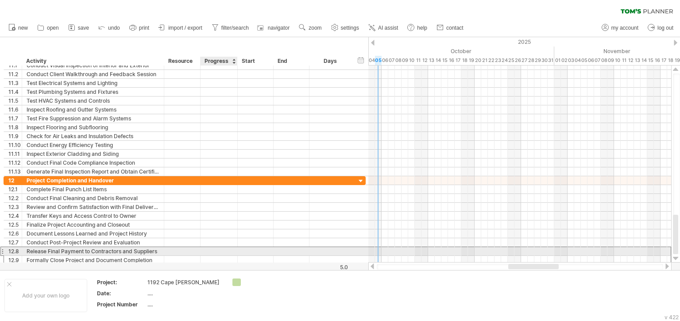
click at [220, 250] on div at bounding box center [219, 251] width 28 height 8
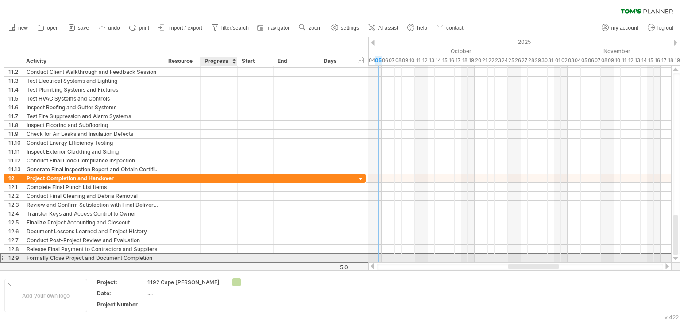
click at [221, 255] on div at bounding box center [219, 258] width 28 height 8
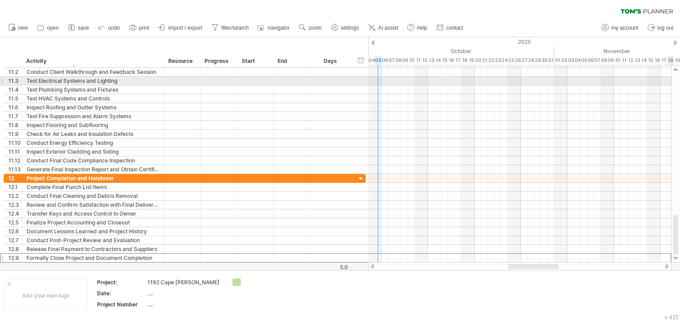
drag, startPoint x: 677, startPoint y: 78, endPoint x: 669, endPoint y: 160, distance: 82.2
click at [677, 82] on div at bounding box center [676, 163] width 7 height 181
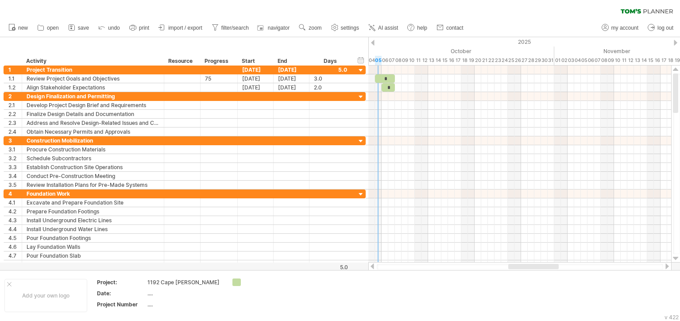
drag, startPoint x: 677, startPoint y: 220, endPoint x: 679, endPoint y: 45, distance: 175.2
click at [679, 45] on div "Trying to reach [DOMAIN_NAME] Connected again... 0% clear filter new 1" at bounding box center [340, 160] width 680 height 321
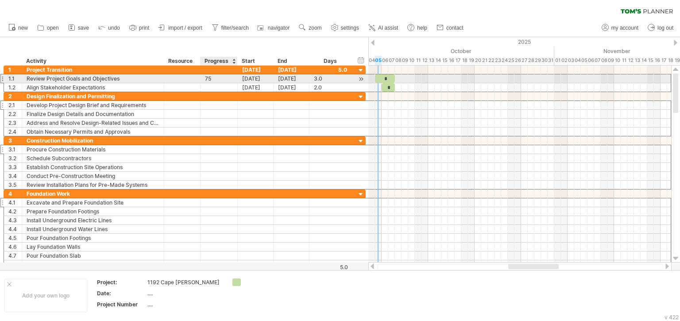
click at [215, 79] on div "75" at bounding box center [219, 78] width 28 height 8
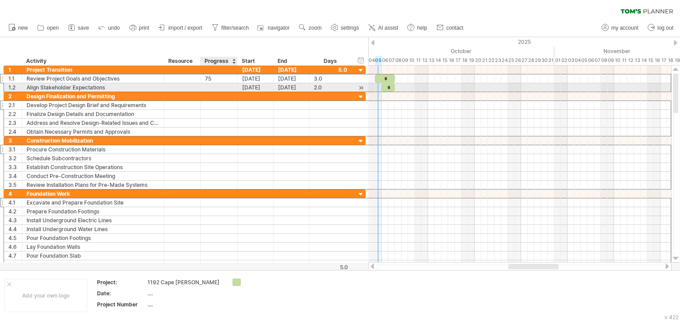
click at [216, 87] on div at bounding box center [219, 87] width 28 height 8
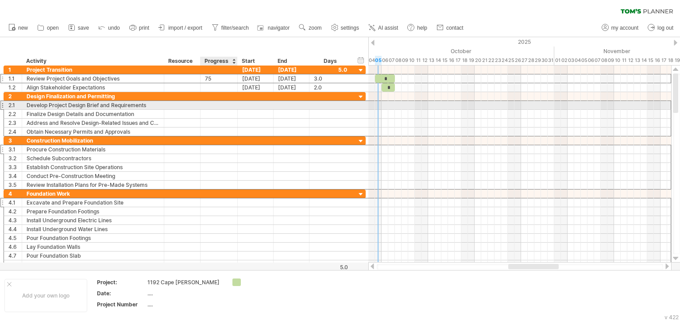
click at [217, 104] on div at bounding box center [219, 105] width 28 height 8
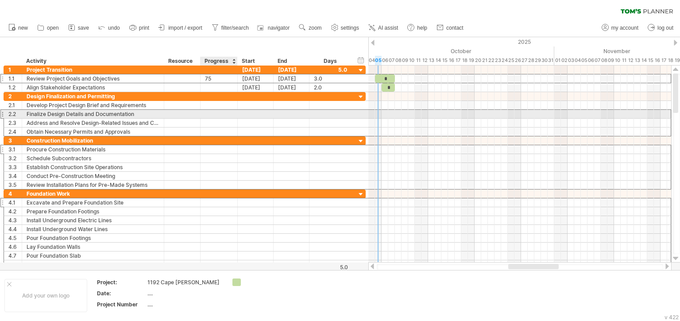
click at [219, 115] on div at bounding box center [219, 114] width 28 height 8
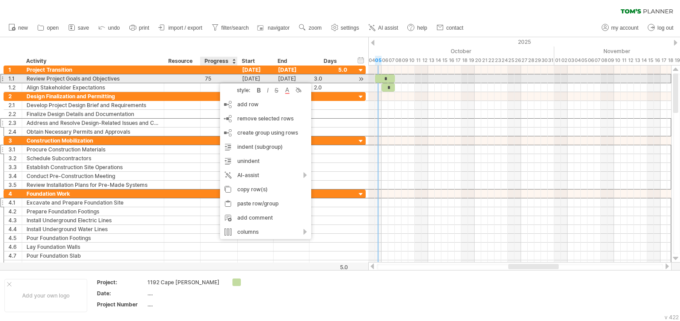
click at [215, 79] on div "75" at bounding box center [219, 78] width 28 height 8
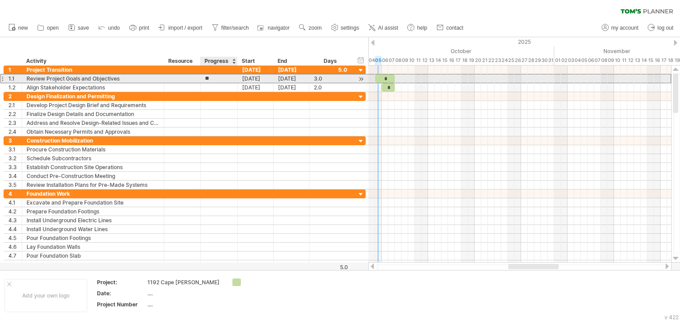
click at [215, 79] on input "**" at bounding box center [219, 78] width 28 height 8
type input "***"
click at [387, 79] on div "*" at bounding box center [385, 78] width 20 height 8
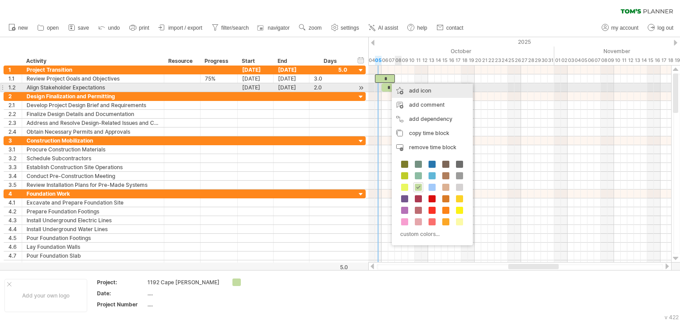
click at [417, 88] on div "add icon" at bounding box center [432, 91] width 81 height 14
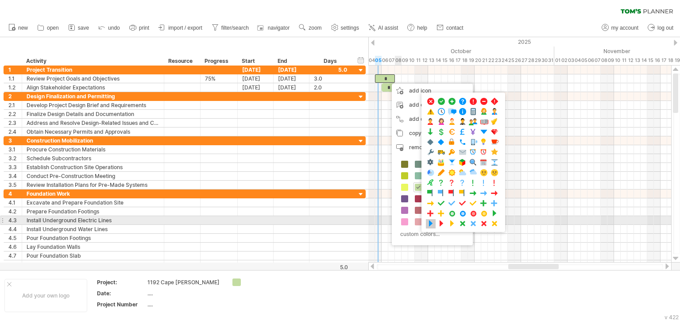
click at [429, 222] on span at bounding box center [430, 223] width 9 height 8
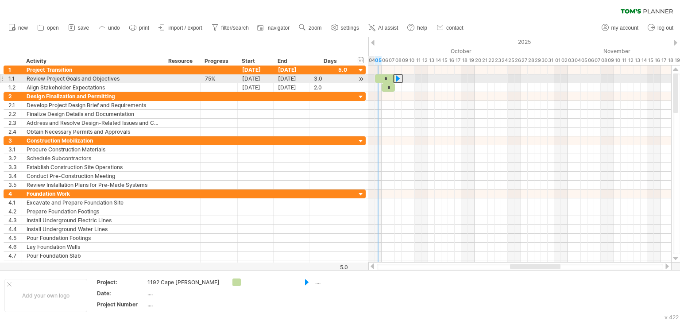
drag, startPoint x: 388, startPoint y: 78, endPoint x: 396, endPoint y: 78, distance: 8.8
click at [396, 78] on div at bounding box center [398, 78] width 10 height 8
drag, startPoint x: 398, startPoint y: 77, endPoint x: 386, endPoint y: 77, distance: 12.0
click at [386, 77] on div at bounding box center [385, 78] width 10 height 8
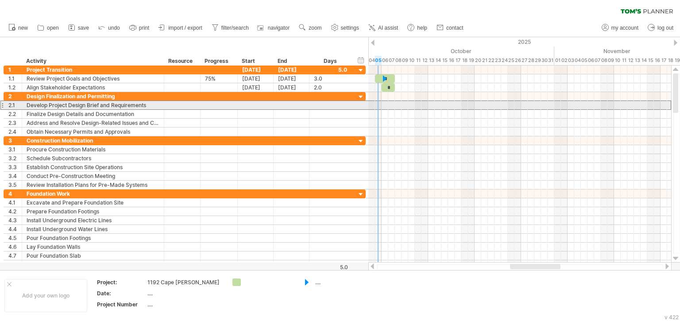
click at [4, 105] on div at bounding box center [2, 104] width 4 height 9
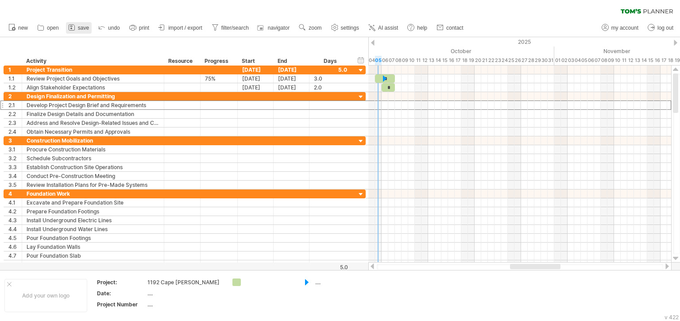
click at [77, 26] on link "save" at bounding box center [79, 28] width 26 height 12
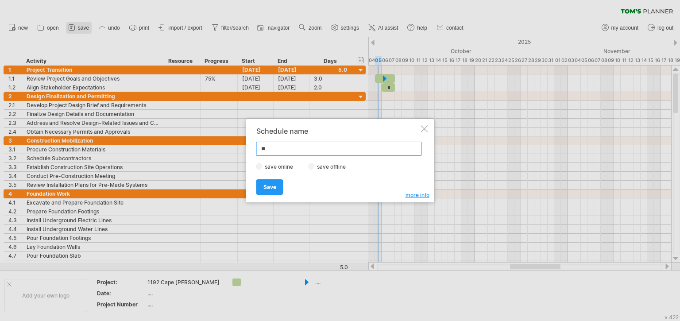
type input "*"
type input "**********"
click at [266, 186] on span "Save" at bounding box center [269, 187] width 13 height 7
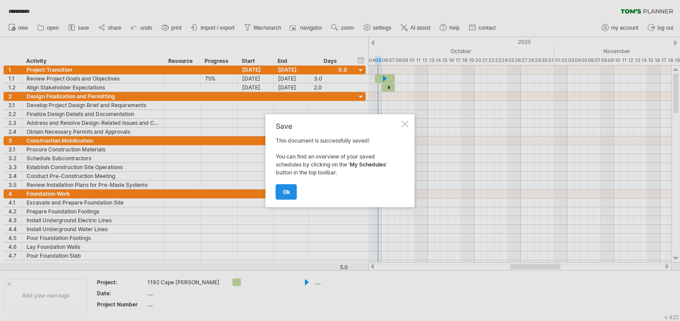
click at [286, 192] on span "ok" at bounding box center [286, 191] width 7 height 7
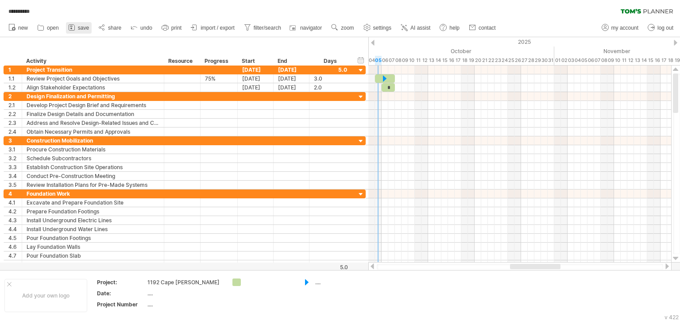
click at [83, 25] on link "save" at bounding box center [79, 28] width 26 height 12
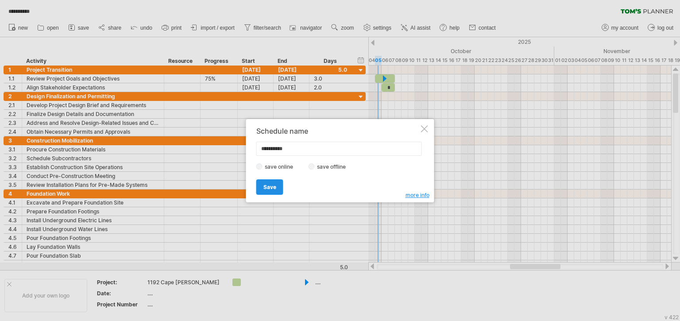
click at [269, 187] on span "Save" at bounding box center [269, 187] width 13 height 7
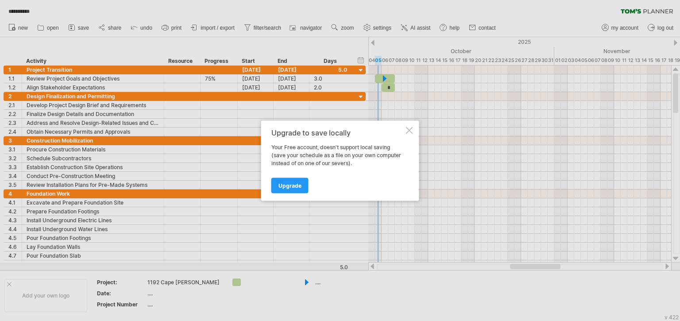
click at [410, 130] on div at bounding box center [409, 130] width 7 height 7
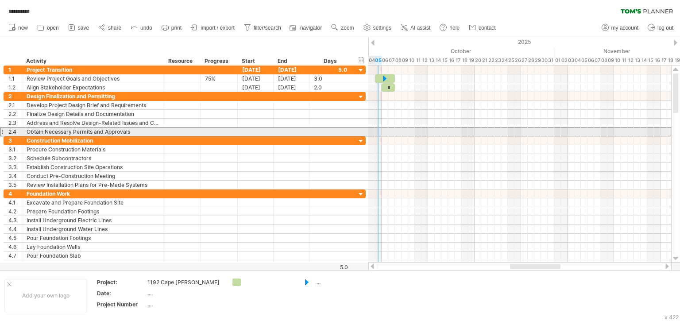
click at [2, 130] on div at bounding box center [2, 131] width 4 height 9
click at [384, 132] on div at bounding box center [519, 131] width 303 height 9
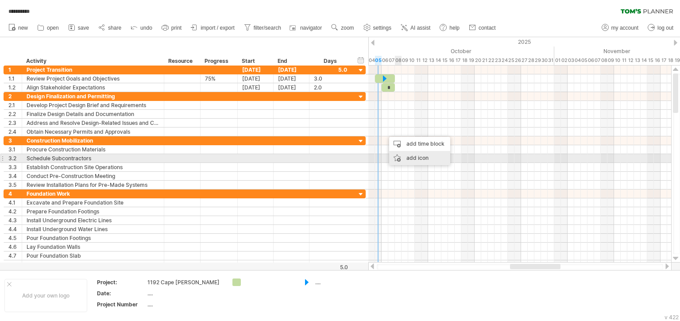
click at [412, 157] on div "add icon" at bounding box center [419, 158] width 61 height 14
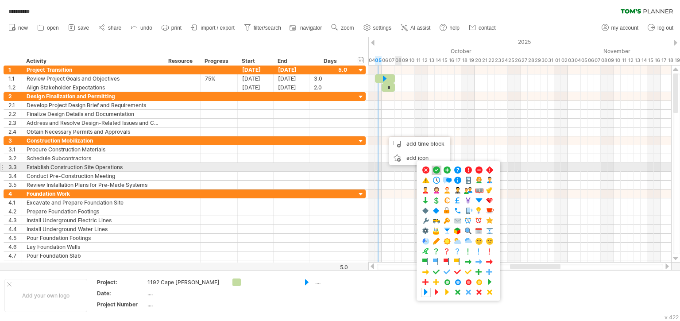
click at [435, 170] on span at bounding box center [436, 170] width 9 height 8
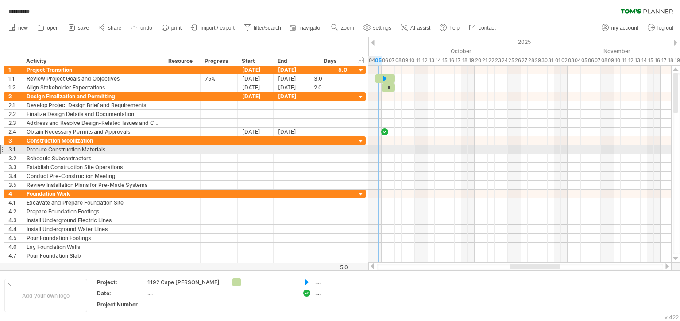
click at [1, 148] on div at bounding box center [2, 149] width 4 height 9
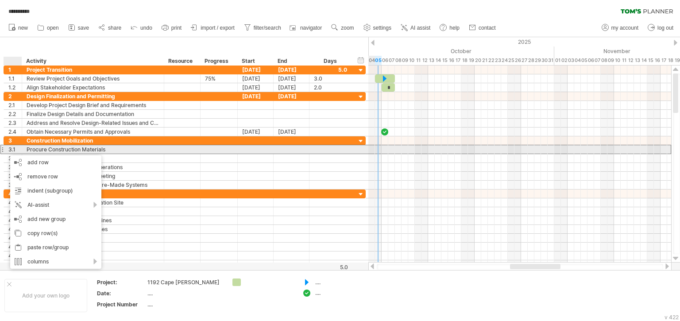
click at [2, 148] on div at bounding box center [2, 149] width 4 height 9
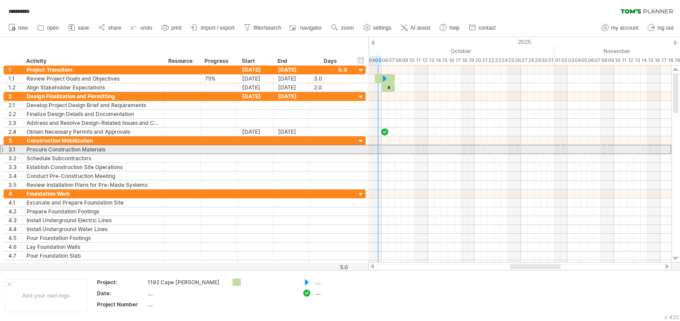
click at [2, 148] on div at bounding box center [2, 149] width 4 height 9
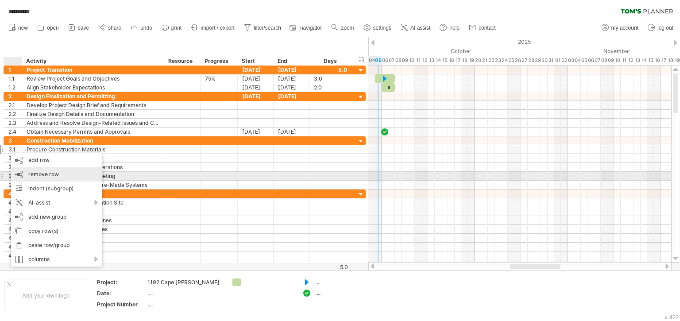
click at [44, 177] on span "remove row" at bounding box center [43, 174] width 31 height 7
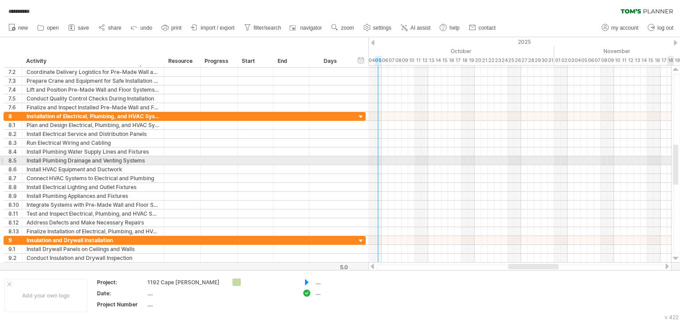
drag, startPoint x: 676, startPoint y: 123, endPoint x: 675, endPoint y: 159, distance: 36.7
click at [675, 159] on div at bounding box center [675, 165] width 5 height 40
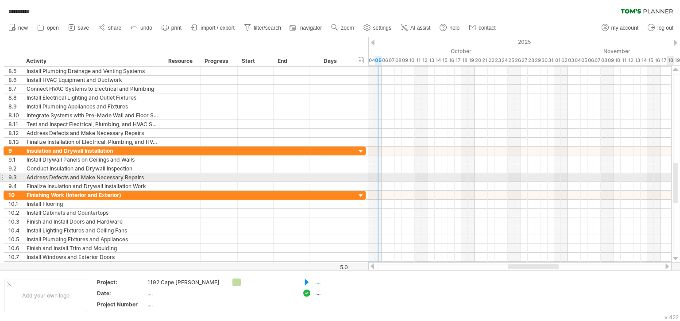
drag, startPoint x: 676, startPoint y: 163, endPoint x: 394, endPoint y: 172, distance: 282.0
click at [670, 181] on div "**********" at bounding box center [340, 160] width 680 height 321
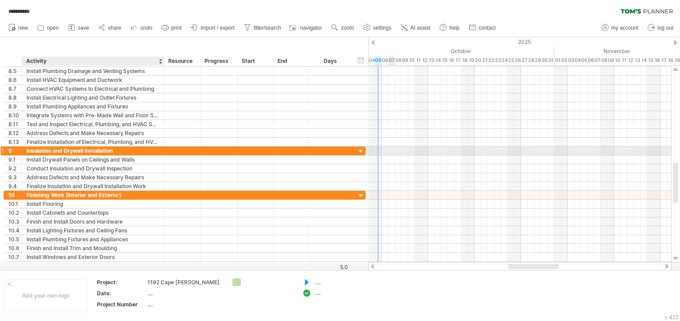
click at [41, 150] on div "Insulation and Drywall Installation" at bounding box center [93, 150] width 133 height 8
click at [26, 150] on div "**********" at bounding box center [93, 150] width 142 height 8
click at [27, 150] on div "Insulation and Drywall Installation" at bounding box center [93, 150] width 133 height 8
click at [0, 0] on input "**********" at bounding box center [0, 0] width 0 height 0
click at [28, 150] on div "Insulation and Drywall Installation" at bounding box center [93, 150] width 133 height 8
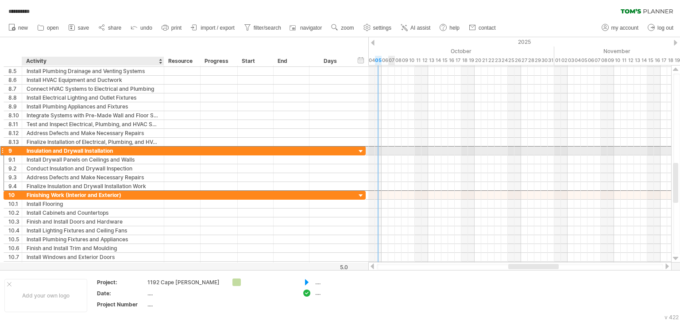
click at [0, 0] on input "**********" at bounding box center [0, 0] width 0 height 0
click at [44, 150] on input "**********" at bounding box center [93, 150] width 133 height 8
drag, startPoint x: 50, startPoint y: 150, endPoint x: 23, endPoint y: 150, distance: 27.0
click at [27, 150] on input "**********" at bounding box center [93, 150] width 133 height 8
type input "**********"
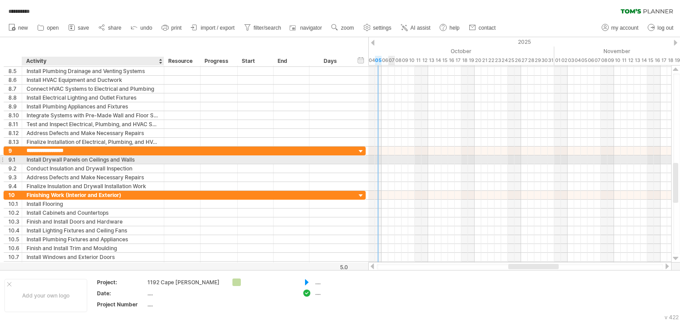
click at [50, 159] on div "Install Drywall Panels on Ceilings and Walls" at bounding box center [93, 159] width 133 height 8
click at [50, 159] on input "**********" at bounding box center [93, 159] width 133 height 8
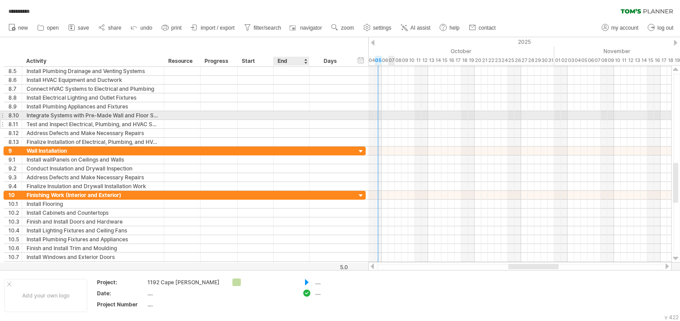
click at [298, 120] on div at bounding box center [291, 124] width 36 height 8
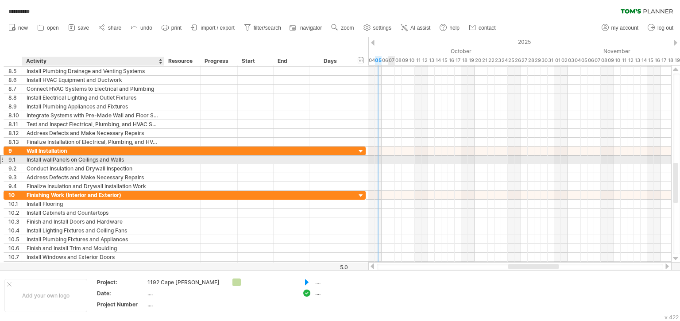
click at [52, 159] on div "Install wallPanels on Ceilings and Walls" at bounding box center [93, 159] width 133 height 8
click at [52, 159] on input "**********" at bounding box center [93, 159] width 133 height 8
click at [53, 159] on input "**********" at bounding box center [93, 159] width 133 height 8
type input "**********"
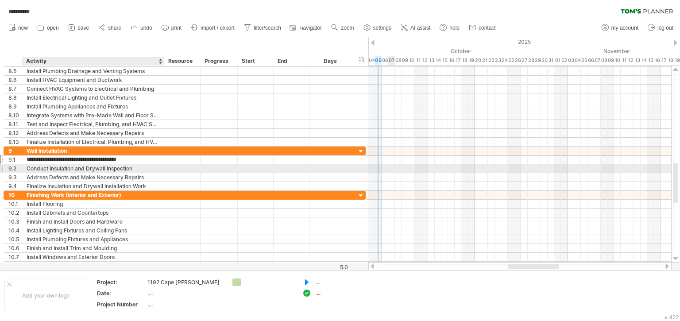
click at [87, 168] on div "Conduct Insulation and Drywall Inspection" at bounding box center [93, 168] width 133 height 8
click at [87, 168] on input "**********" at bounding box center [93, 168] width 133 height 8
type input "**********"
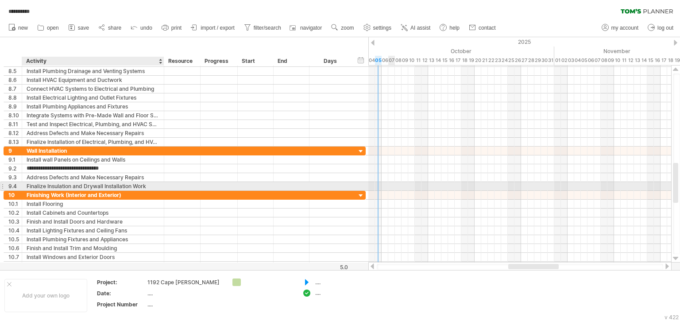
click at [87, 187] on div "Finalize Insulation and Drywall Installation Work" at bounding box center [93, 186] width 133 height 8
click at [87, 187] on input "**********" at bounding box center [93, 186] width 133 height 8
type input "**********"
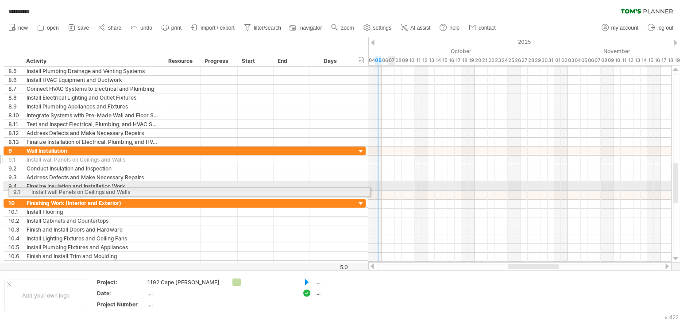
drag, startPoint x: 3, startPoint y: 158, endPoint x: 5, endPoint y: 190, distance: 32.4
click at [5, 190] on div "**********" at bounding box center [185, 168] width 362 height 220
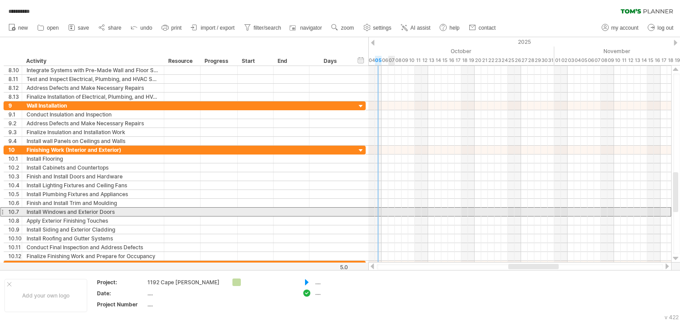
click at [2, 210] on div at bounding box center [2, 211] width 4 height 9
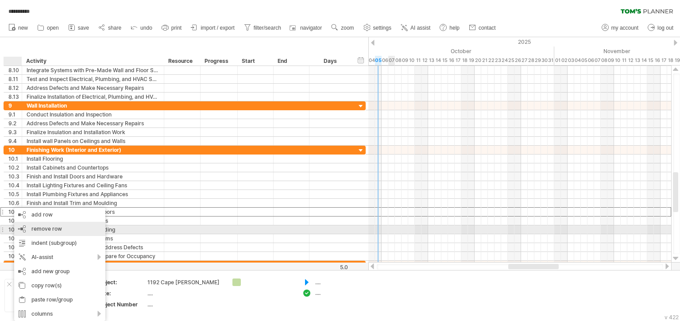
click at [42, 227] on span "remove row" at bounding box center [46, 228] width 31 height 7
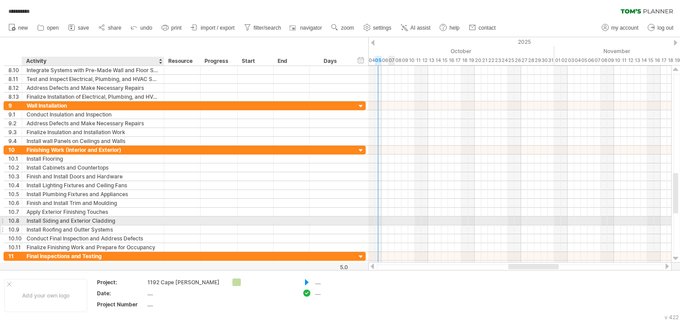
click at [28, 227] on div "Install Roofing and Gutter Systems" at bounding box center [93, 229] width 133 height 8
click at [28, 227] on input "**********" at bounding box center [93, 229] width 133 height 8
type input "**********"
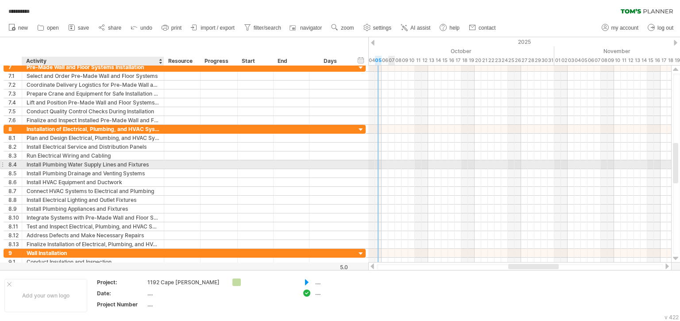
click at [130, 162] on div "Install Plumbing Water Supply Lines and Fixtures" at bounding box center [93, 164] width 133 height 8
click at [130, 162] on input "**********" at bounding box center [93, 164] width 133 height 8
type input "**********"
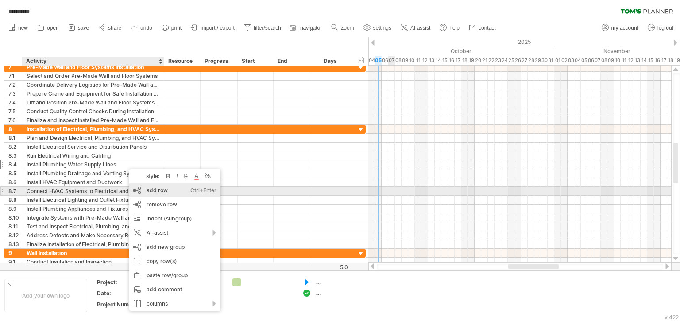
click at [158, 190] on div "add row Ctrl+Enter Cmd+Enter" at bounding box center [174, 190] width 91 height 14
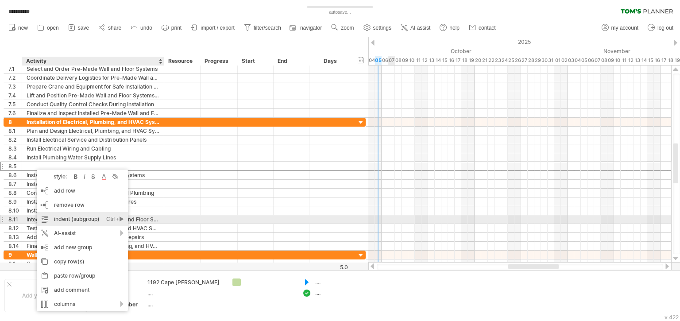
click at [71, 220] on div "indent (subgroup) Ctrl+► Cmd+►" at bounding box center [82, 219] width 91 height 14
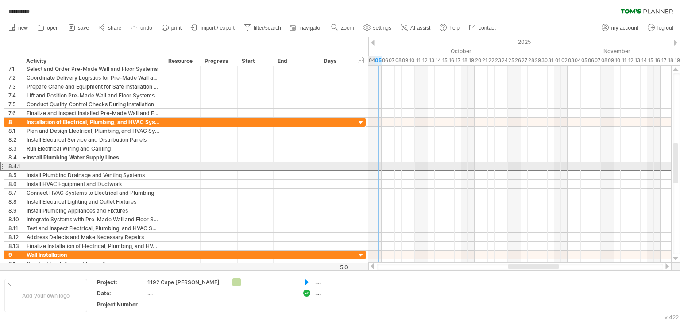
click at [44, 165] on div at bounding box center [93, 166] width 133 height 8
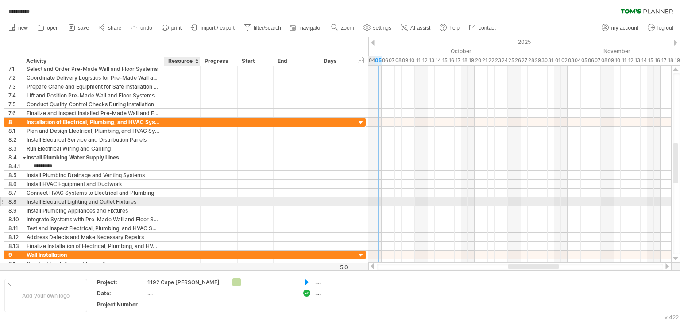
type input "**********"
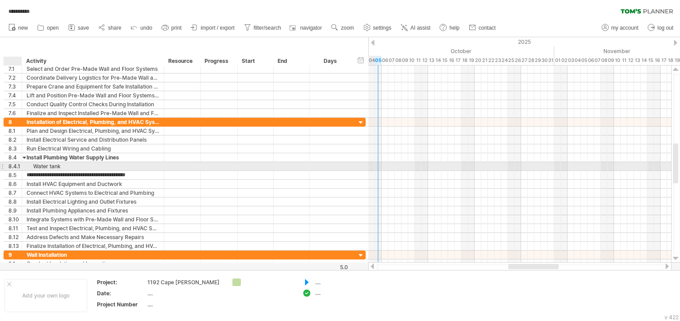
click at [14, 165] on div "8.4.1" at bounding box center [14, 166] width 13 height 8
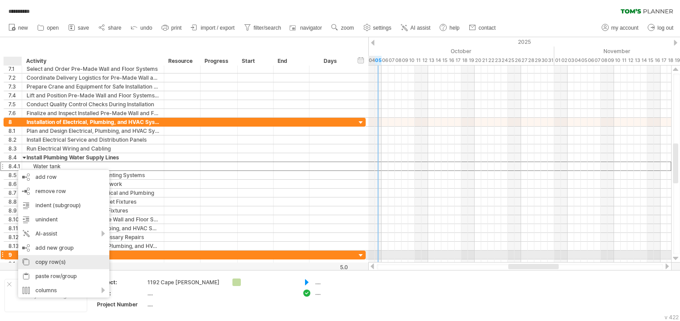
click at [45, 259] on div "copy row(s)" at bounding box center [63, 262] width 91 height 14
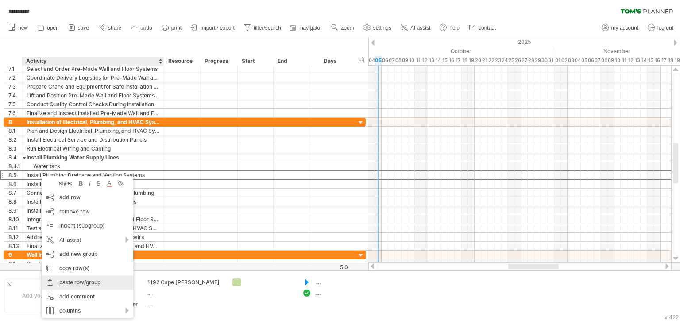
click at [80, 281] on div "paste row/group" at bounding box center [87, 282] width 91 height 14
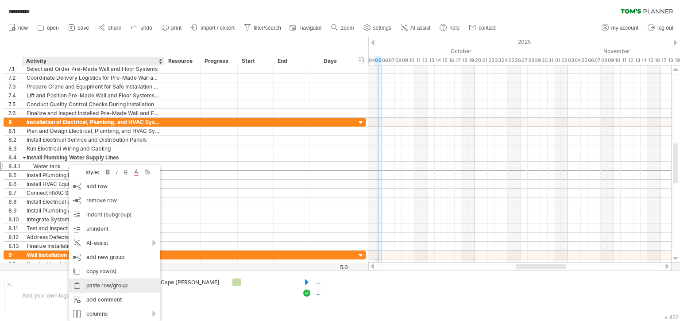
click at [107, 288] on div "paste row/group" at bounding box center [114, 285] width 91 height 14
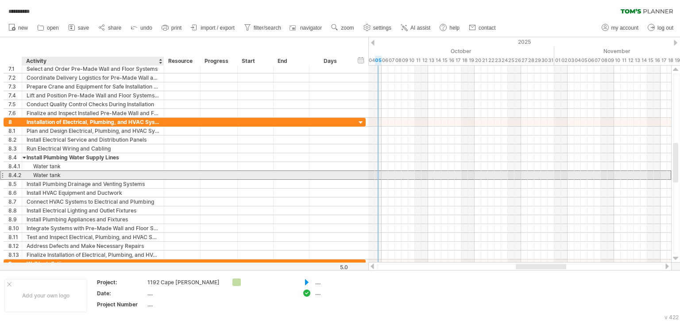
click at [71, 173] on div "Water tank" at bounding box center [93, 175] width 133 height 8
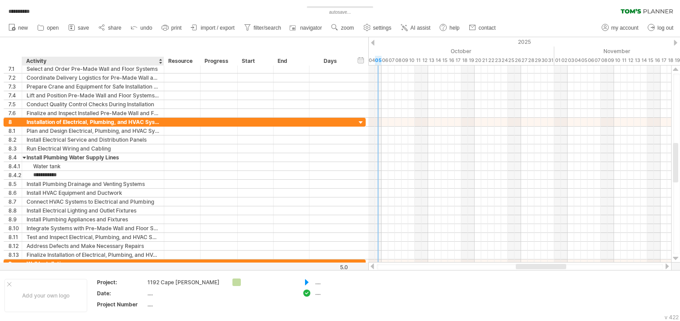
type input "**********"
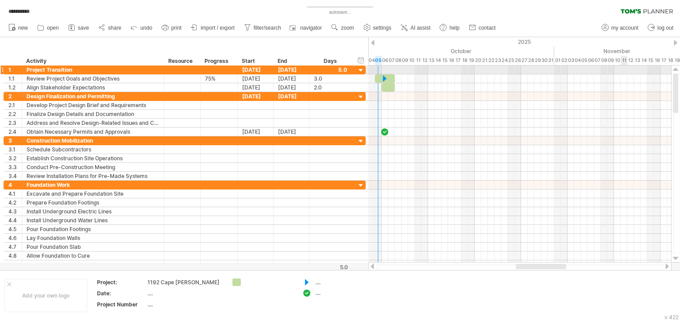
drag, startPoint x: 675, startPoint y: 161, endPoint x: 673, endPoint y: 70, distance: 90.7
click at [673, 70] on div at bounding box center [675, 163] width 9 height 197
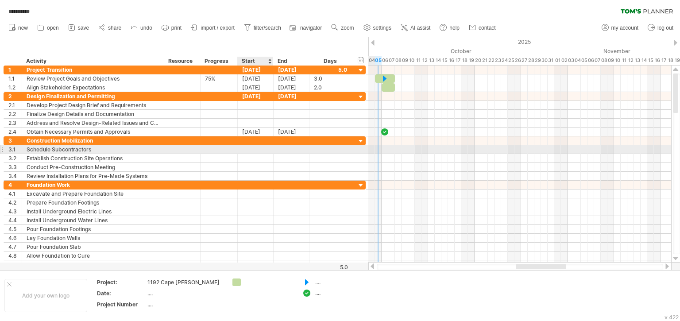
click at [254, 148] on div at bounding box center [256, 149] width 36 height 8
click at [90, 148] on div "Schedule Subcontractors" at bounding box center [93, 149] width 133 height 8
type input "**********"
click at [385, 148] on div at bounding box center [519, 149] width 303 height 9
click at [256, 150] on div at bounding box center [256, 149] width 36 height 8
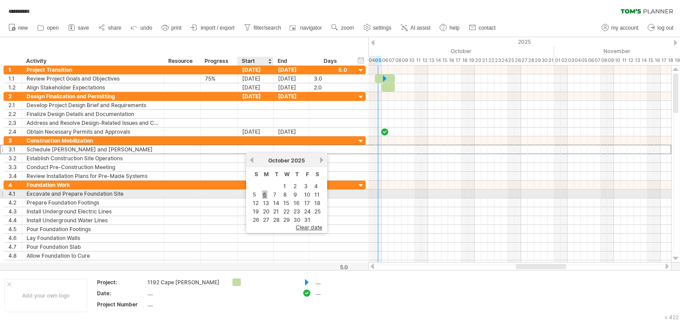
click at [265, 194] on link "6" at bounding box center [264, 194] width 5 height 8
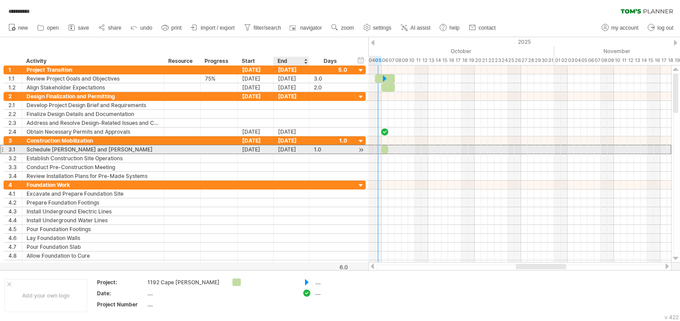
click at [296, 149] on div "[DATE]" at bounding box center [291, 149] width 36 height 8
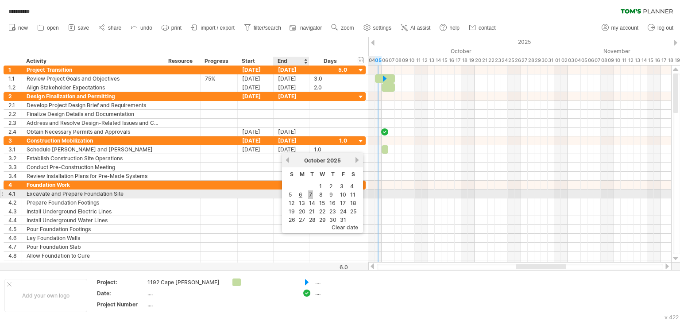
click at [311, 194] on link "7" at bounding box center [310, 194] width 5 height 8
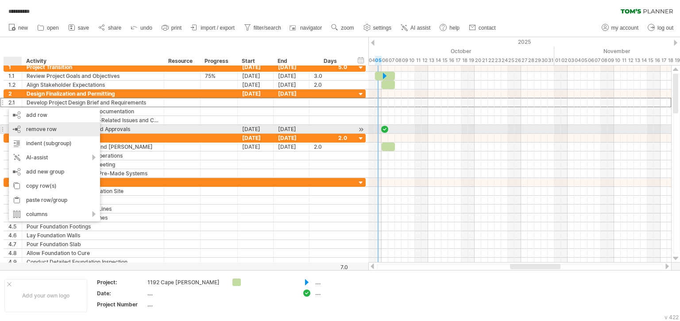
click at [36, 133] on div "remove row remove selected rows" at bounding box center [54, 129] width 91 height 14
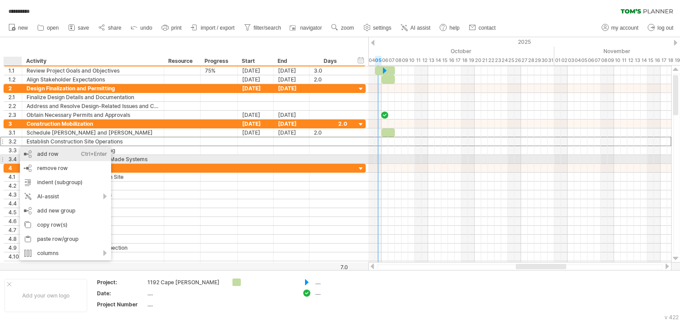
click at [46, 157] on div "add row Ctrl+Enter Cmd+Enter" at bounding box center [65, 154] width 91 height 14
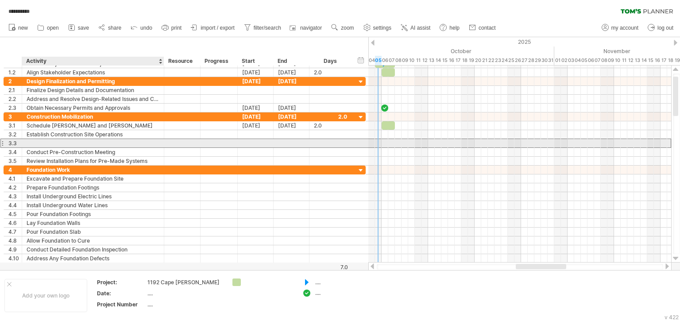
click at [43, 142] on div at bounding box center [93, 143] width 133 height 8
type input "**********"
click at [257, 141] on div at bounding box center [256, 143] width 36 height 8
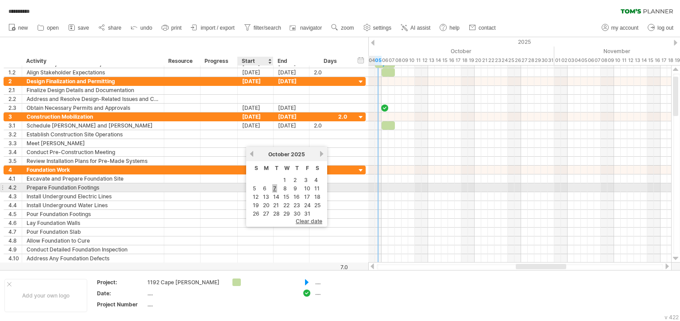
click at [274, 187] on link "7" at bounding box center [274, 188] width 5 height 8
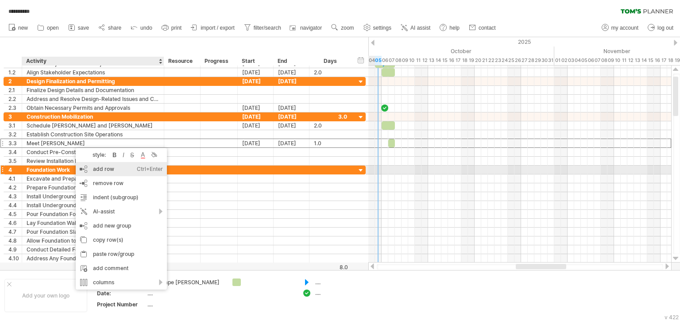
click at [98, 173] on div "add row Ctrl+Enter Cmd+Enter" at bounding box center [121, 169] width 91 height 14
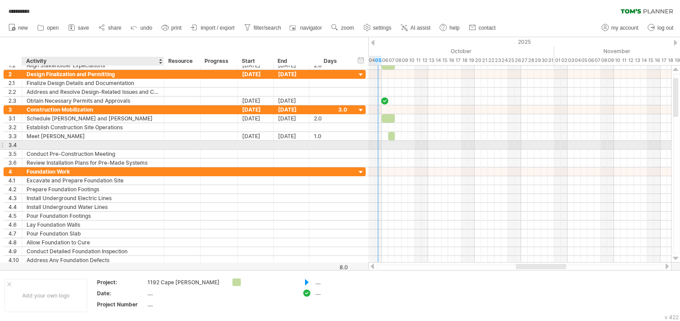
click at [35, 144] on div at bounding box center [93, 145] width 133 height 8
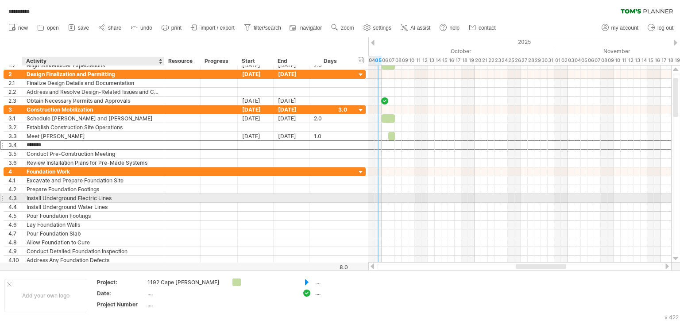
type input "********"
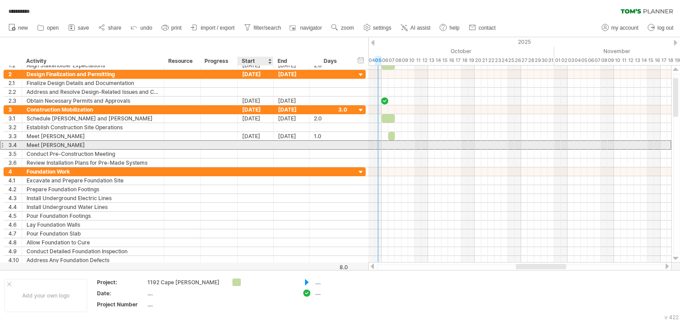
click at [258, 146] on div at bounding box center [256, 145] width 36 height 8
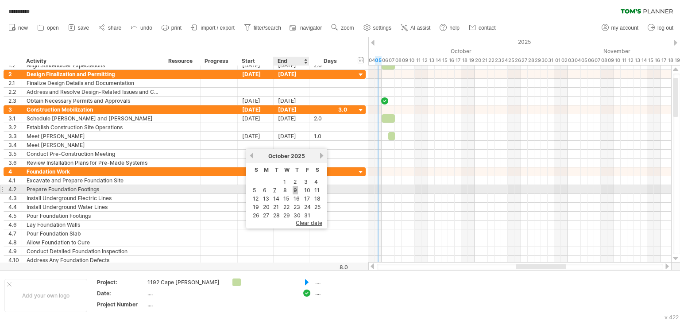
click at [296, 190] on link "9" at bounding box center [294, 190] width 5 height 8
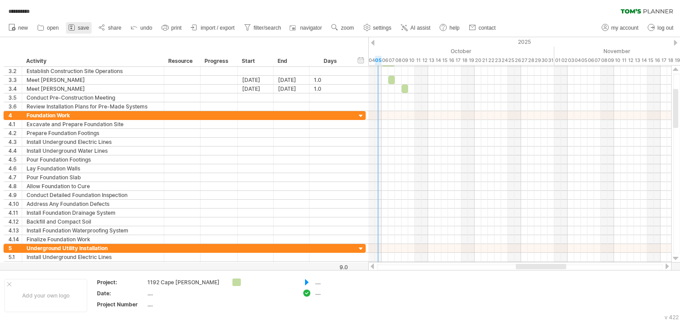
click at [83, 26] on span "save" at bounding box center [83, 28] width 11 height 6
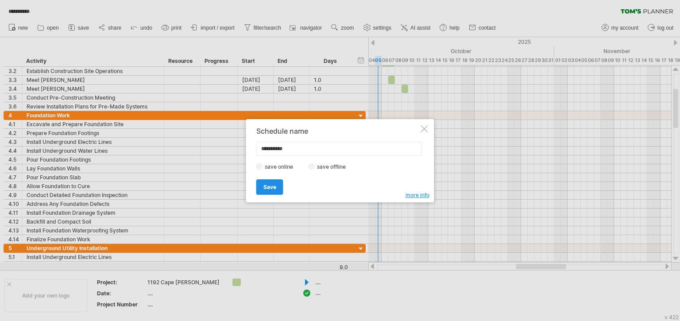
click at [272, 187] on span "Save" at bounding box center [269, 187] width 13 height 7
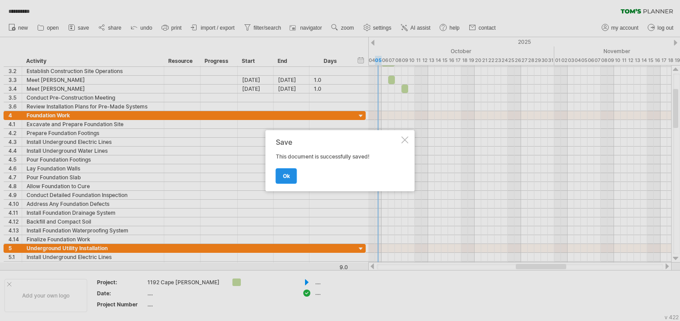
click at [288, 178] on span "ok" at bounding box center [286, 176] width 7 height 7
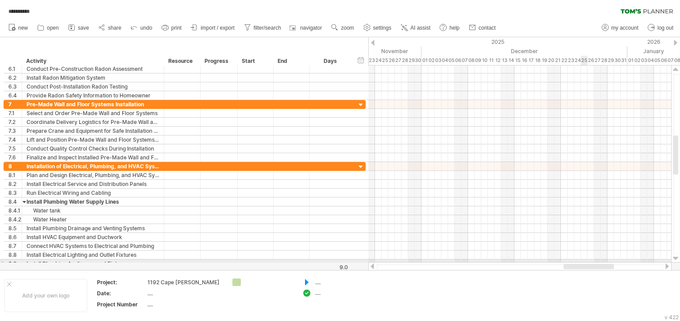
drag, startPoint x: 532, startPoint y: 265, endPoint x: 585, endPoint y: 261, distance: 53.7
click at [585, 261] on div "**********" at bounding box center [340, 160] width 680 height 321
click at [381, 27] on span "settings" at bounding box center [382, 28] width 18 height 6
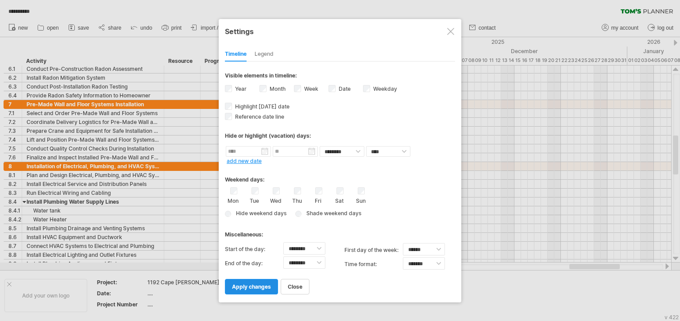
click at [252, 284] on span "apply changes" at bounding box center [251, 286] width 39 height 7
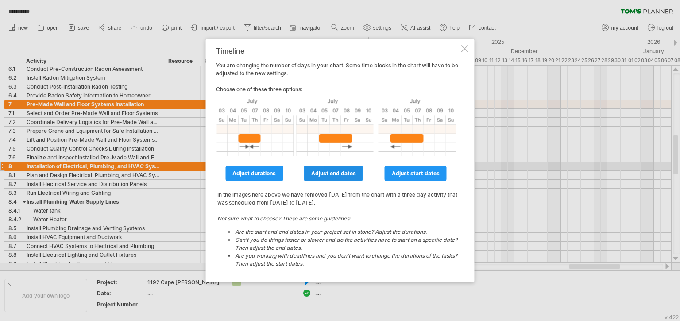
click at [333, 171] on span "adjust end dates" at bounding box center [333, 173] width 45 height 7
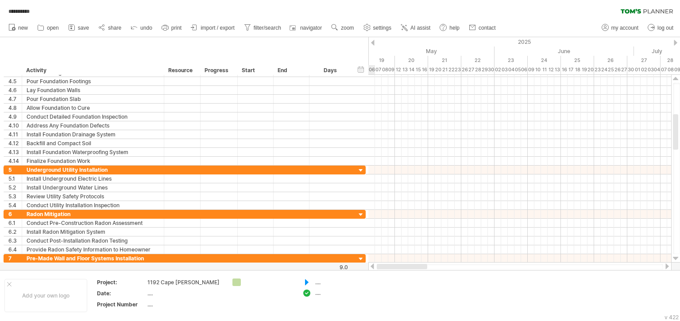
drag, startPoint x: 537, startPoint y: 266, endPoint x: 374, endPoint y: 265, distance: 162.4
click at [374, 265] on div at bounding box center [519, 266] width 303 height 9
drag, startPoint x: 427, startPoint y: 269, endPoint x: 371, endPoint y: 265, distance: 56.8
click at [371, 265] on div at bounding box center [519, 266] width 303 height 9
drag, startPoint x: 418, startPoint y: 267, endPoint x: 371, endPoint y: 265, distance: 47.0
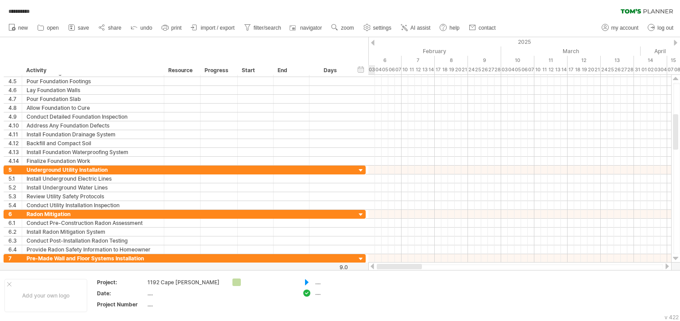
click at [371, 265] on div at bounding box center [519, 266] width 303 height 9
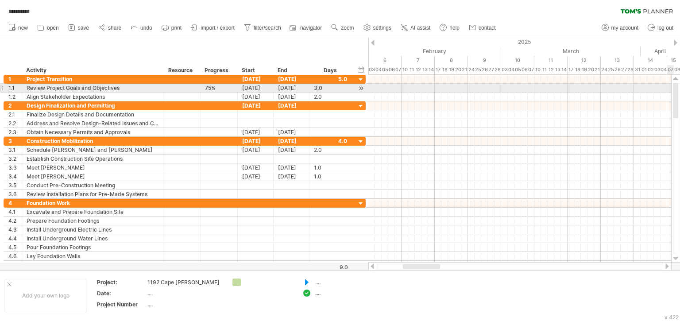
drag, startPoint x: 673, startPoint y: 119, endPoint x: 679, endPoint y: 85, distance: 34.5
click at [679, 85] on div at bounding box center [676, 168] width 7 height 171
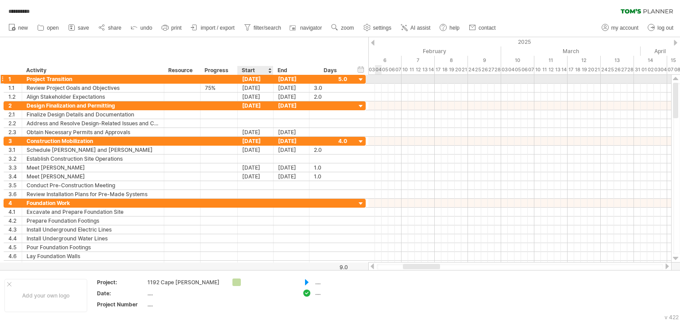
click at [257, 77] on div "[DATE]" at bounding box center [256, 79] width 36 height 8
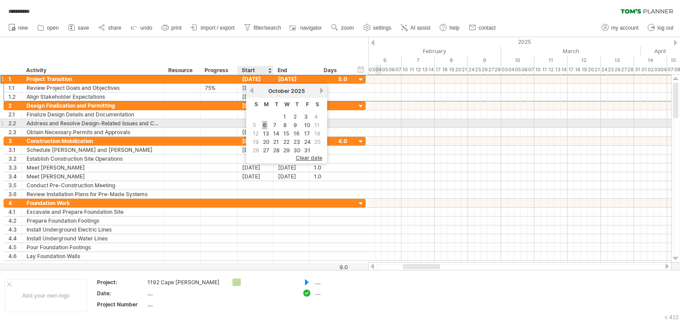
click at [263, 124] on link "6" at bounding box center [264, 125] width 5 height 8
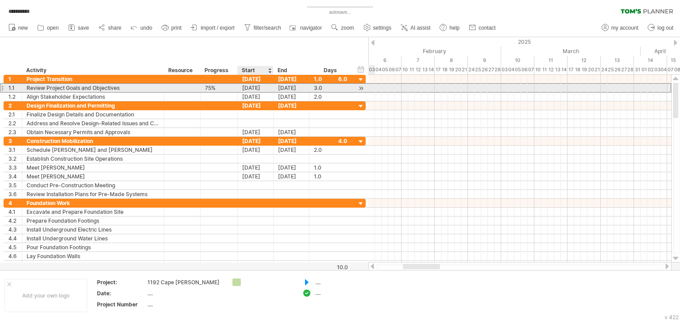
click at [253, 87] on div "[DATE]" at bounding box center [256, 88] width 36 height 8
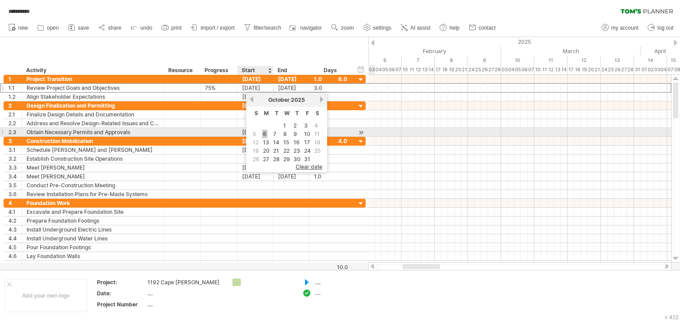
click at [263, 134] on link "6" at bounding box center [264, 134] width 5 height 8
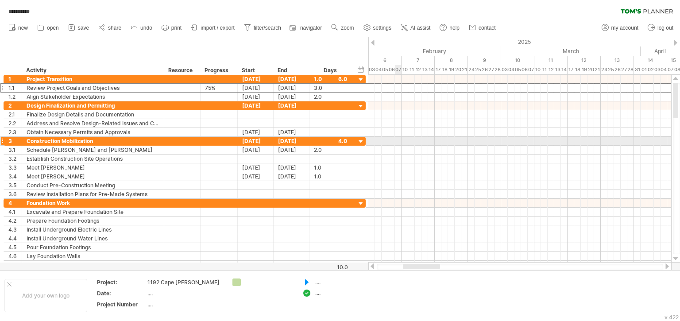
click at [413, 142] on div at bounding box center [519, 141] width 303 height 9
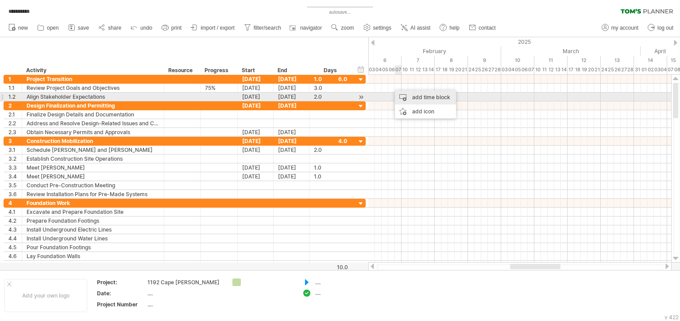
click at [420, 99] on div "add time block" at bounding box center [425, 97] width 61 height 14
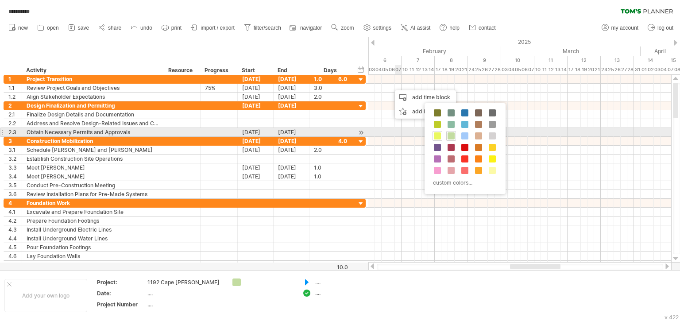
click at [440, 135] on span at bounding box center [437, 135] width 7 height 7
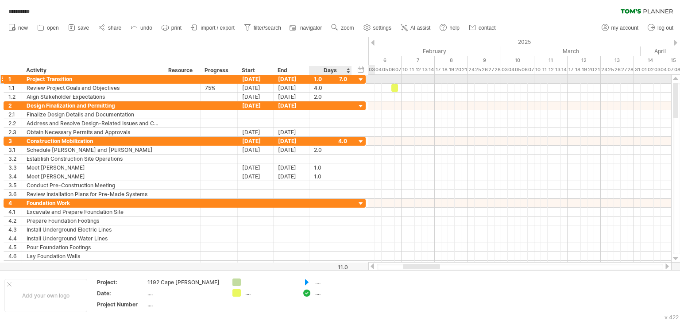
click at [343, 77] on div "1.0" at bounding box center [330, 79] width 33 height 8
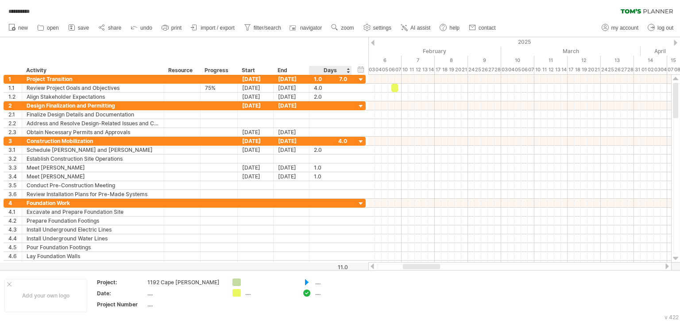
click at [346, 71] on div "Days" at bounding box center [330, 70] width 42 height 9
click at [348, 69] on div "Days" at bounding box center [330, 70] width 42 height 9
click at [347, 73] on div "Days" at bounding box center [330, 70] width 42 height 9
click at [323, 70] on div "Days" at bounding box center [330, 70] width 42 height 9
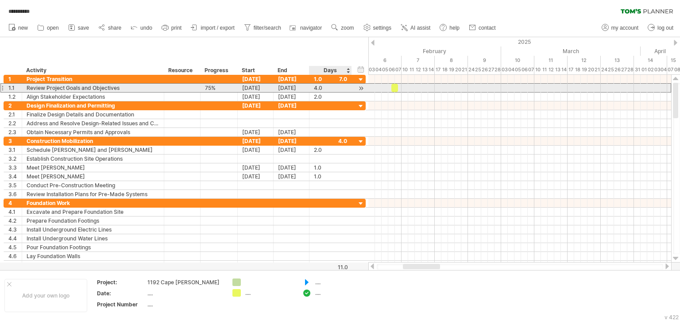
click at [318, 87] on div "4.0" at bounding box center [330, 88] width 33 height 8
type input "*"
click at [394, 86] on div "​" at bounding box center [394, 88] width 7 height 8
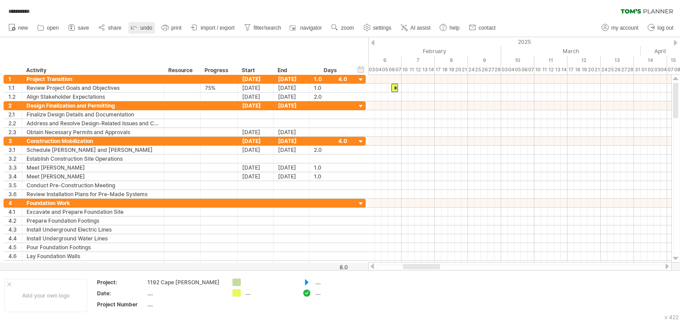
click at [142, 26] on span "undo" at bounding box center [146, 28] width 12 height 6
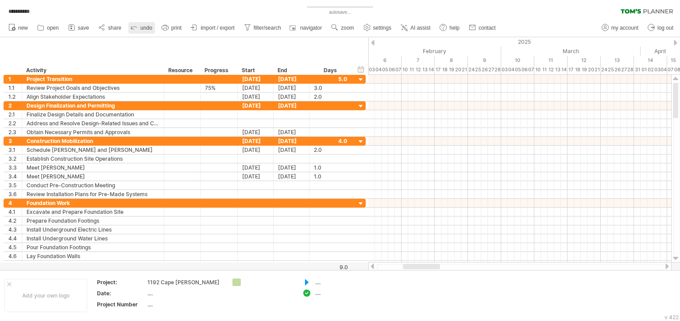
click at [142, 26] on span "undo" at bounding box center [146, 28] width 12 height 6
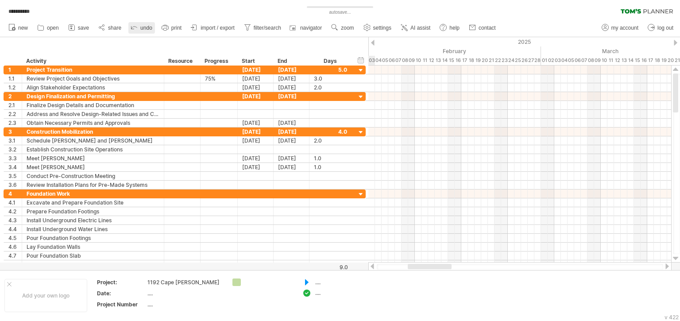
click at [142, 26] on span "undo" at bounding box center [146, 28] width 12 height 6
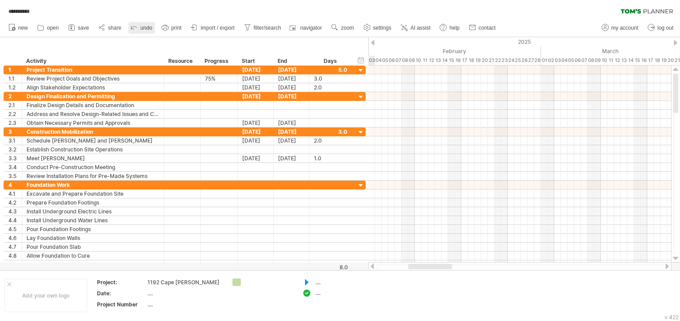
click at [142, 26] on span "undo" at bounding box center [146, 28] width 12 height 6
